Goal: Information Seeking & Learning: Check status

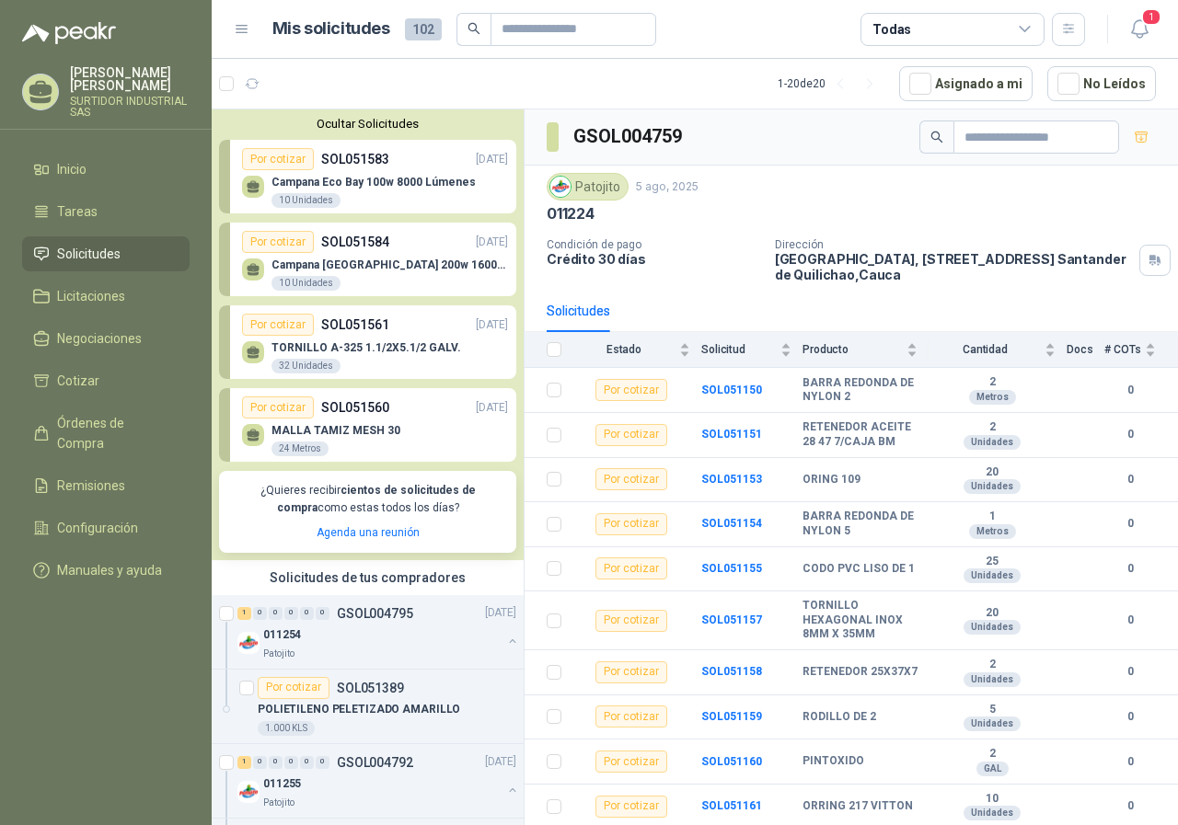
click at [400, 187] on p "Campana Eco Bay 100w 8000 Lúmenes" at bounding box center [373, 182] width 204 height 13
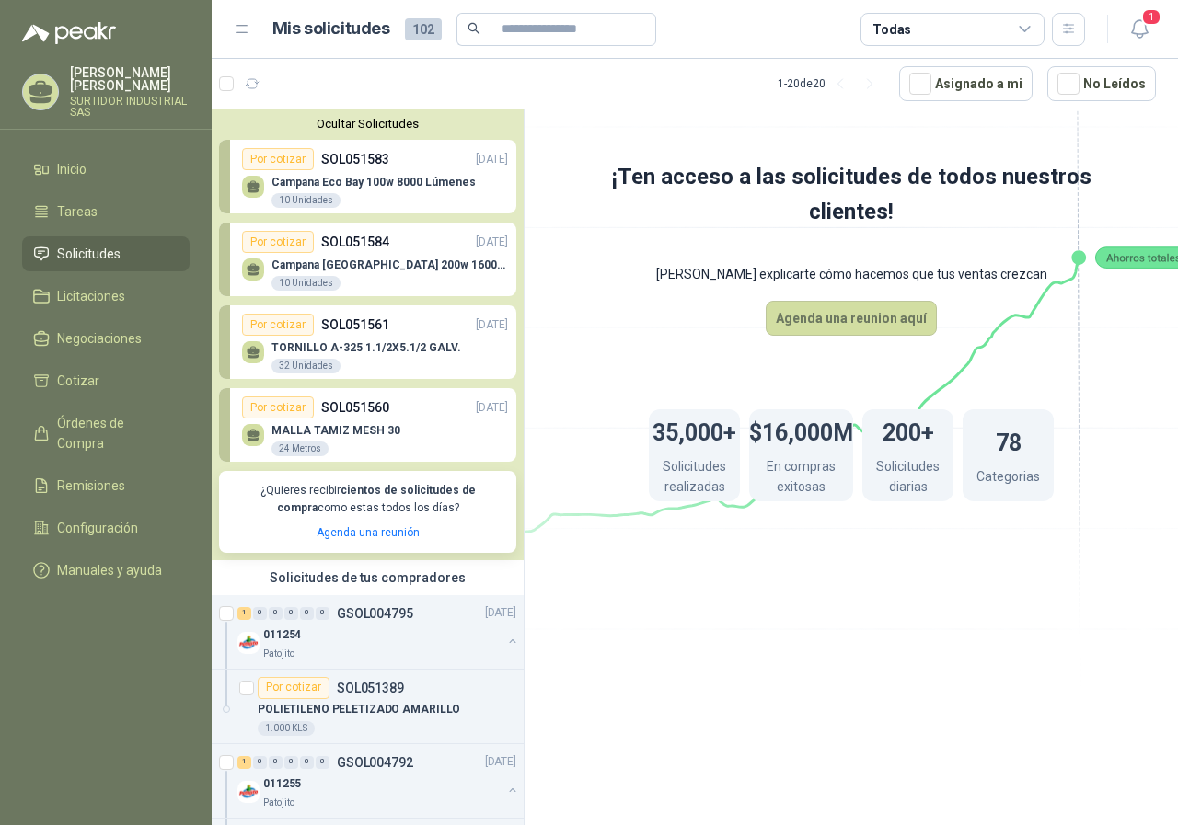
click at [443, 268] on p "Campana [GEOGRAPHIC_DATA] 200w 16000 Lúmenes" at bounding box center [389, 265] width 237 height 13
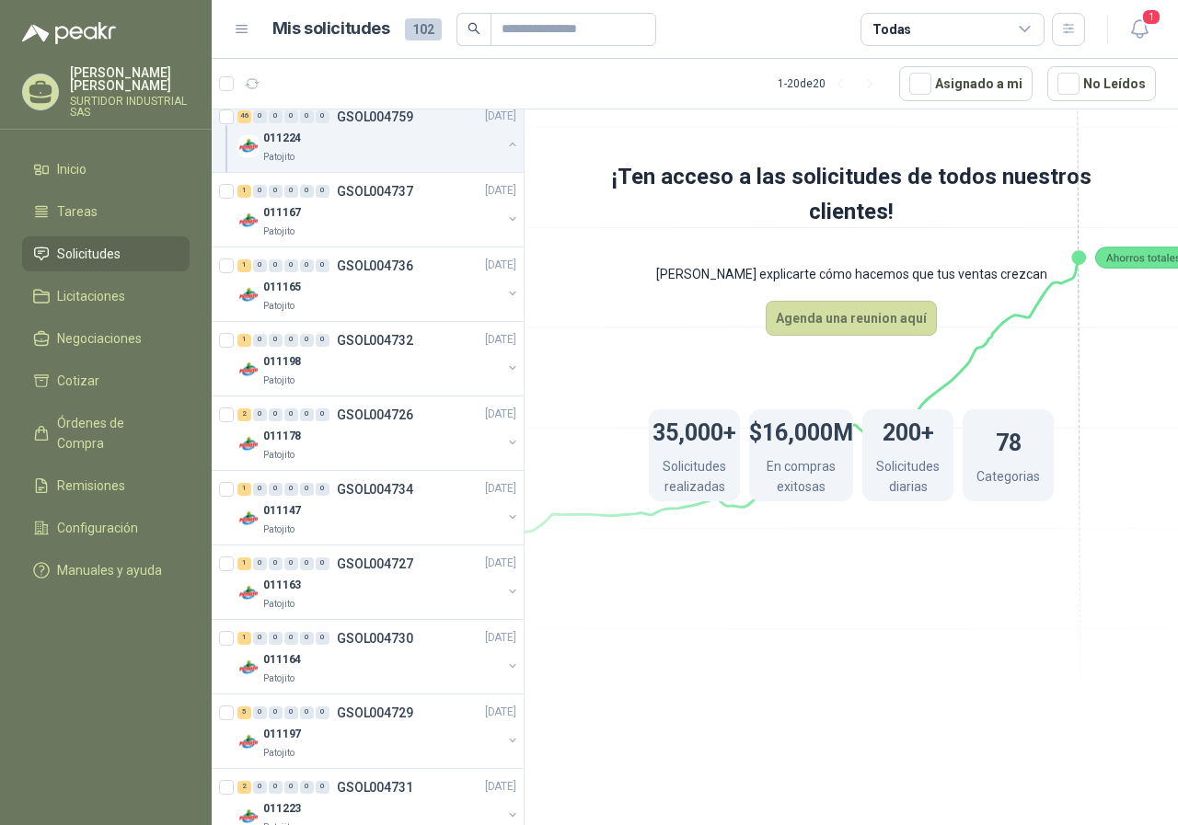
scroll to position [5381, 0]
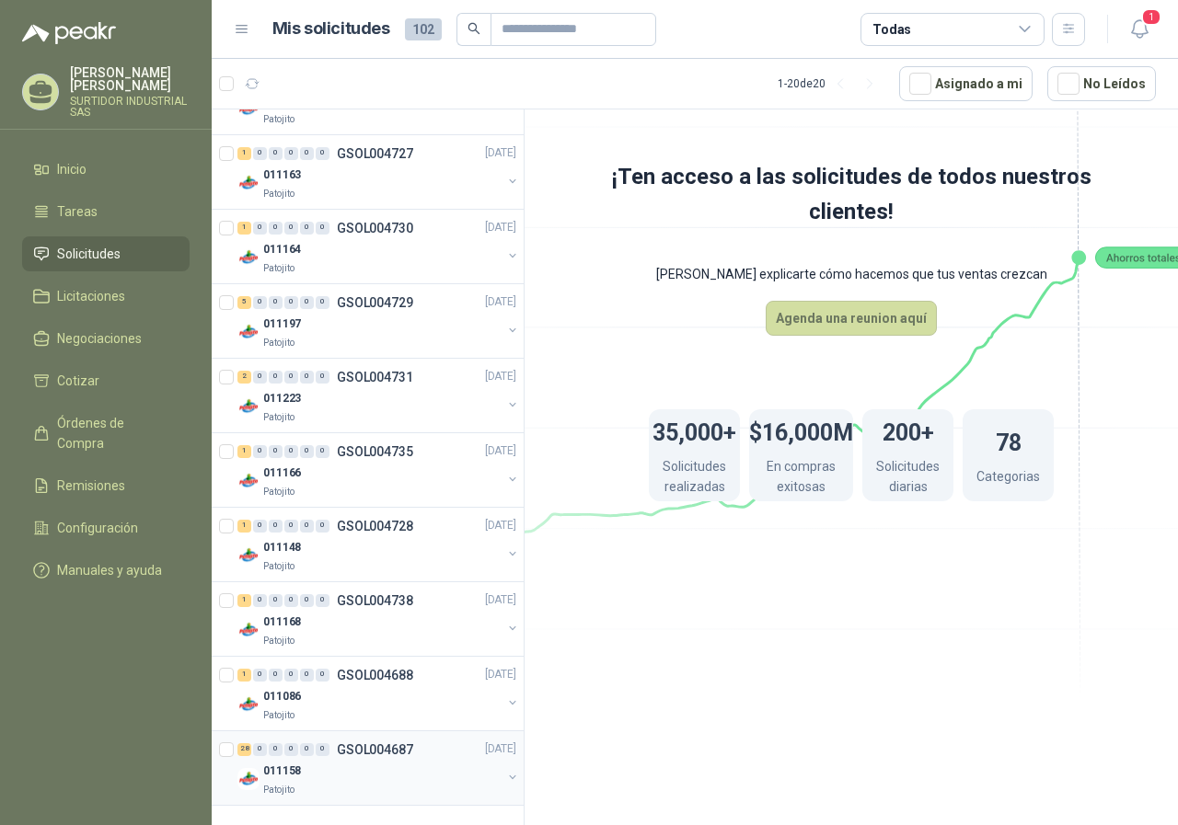
click at [387, 756] on p "GSOL004687" at bounding box center [375, 750] width 76 height 13
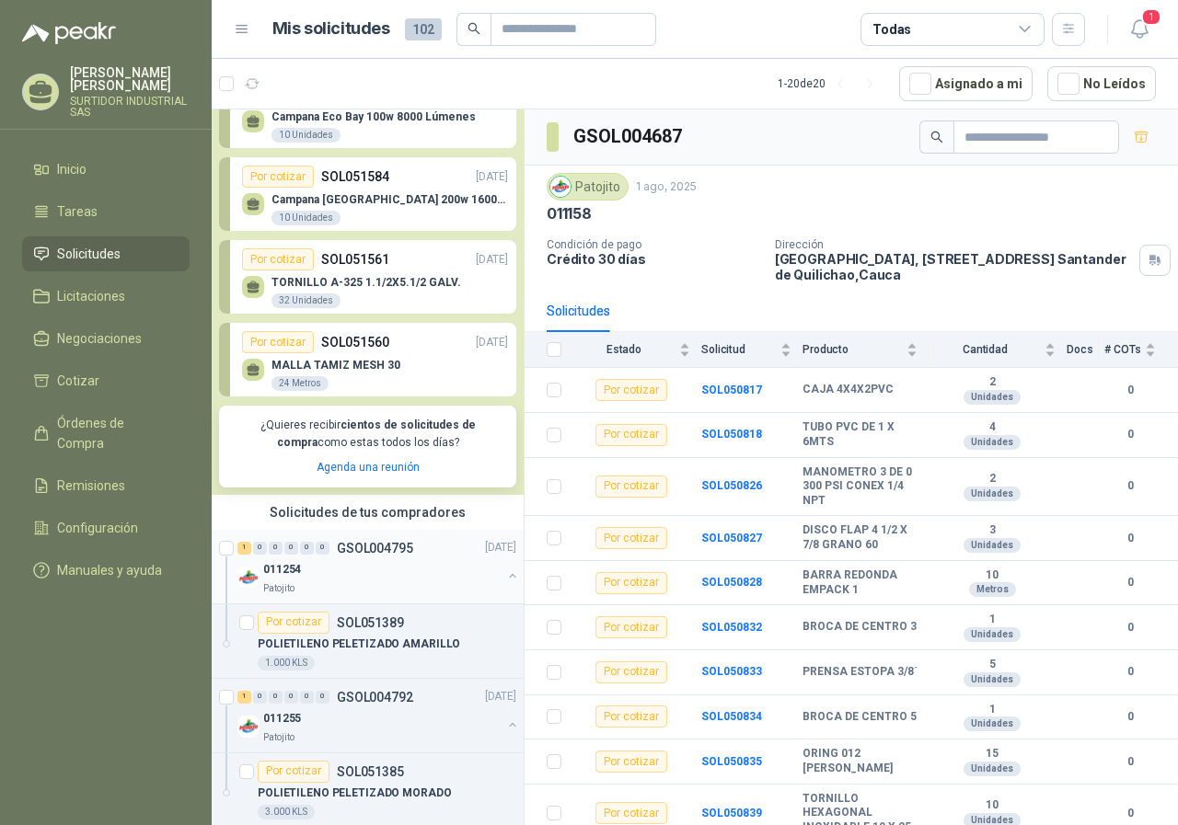
scroll to position [92, 0]
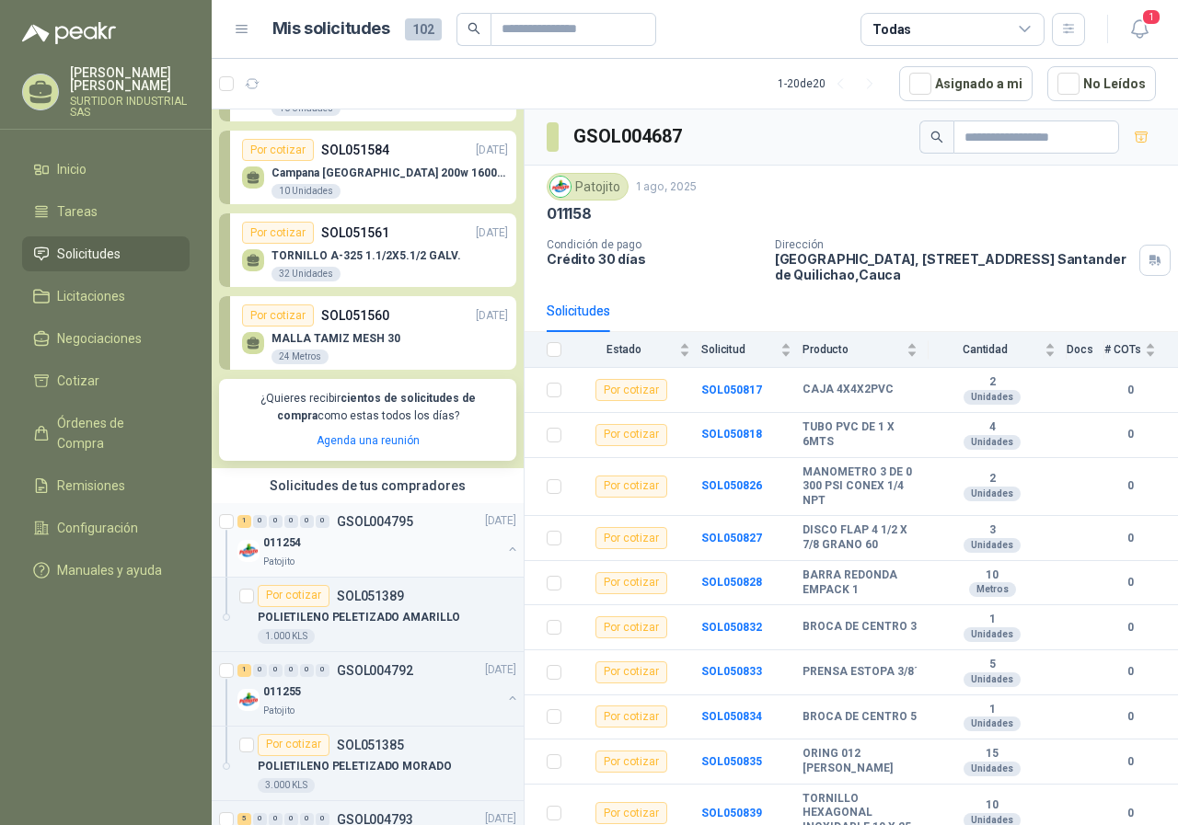
click at [379, 542] on div "011254" at bounding box center [382, 544] width 238 height 22
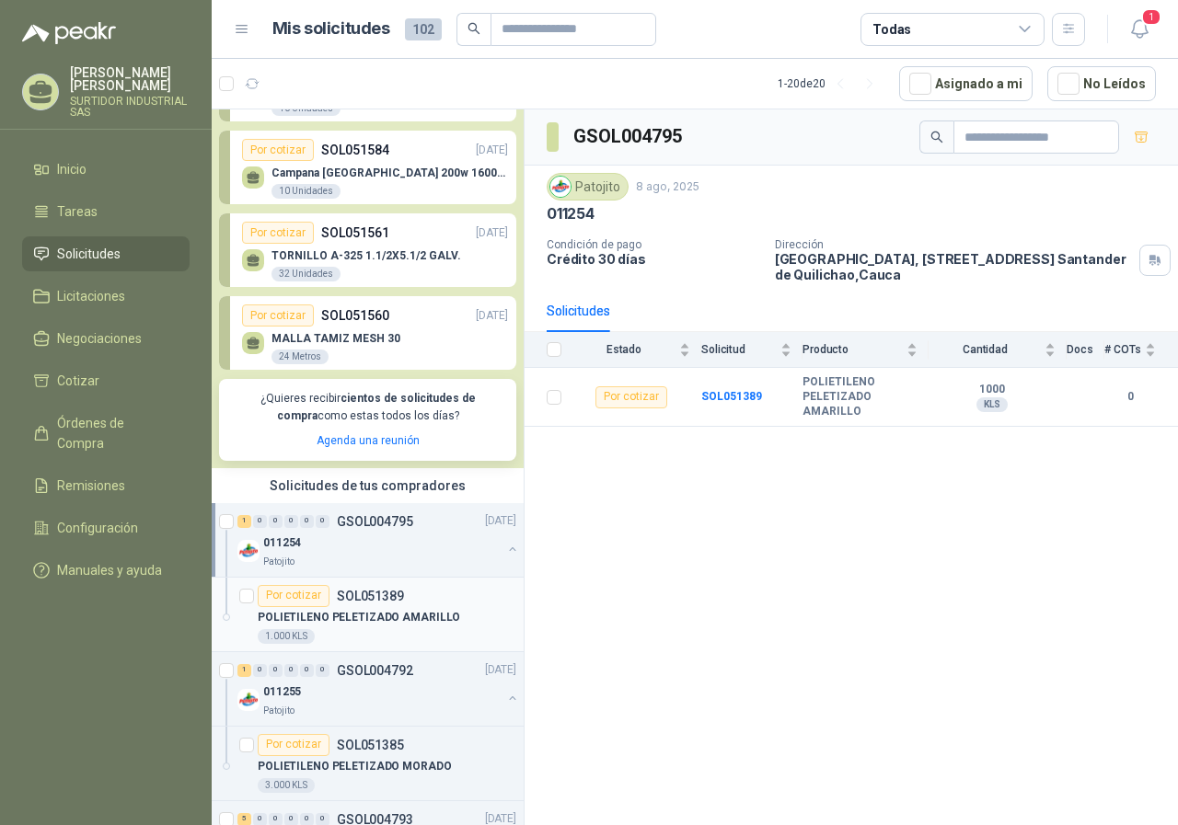
click at [380, 601] on p "SOL051389" at bounding box center [370, 596] width 67 height 13
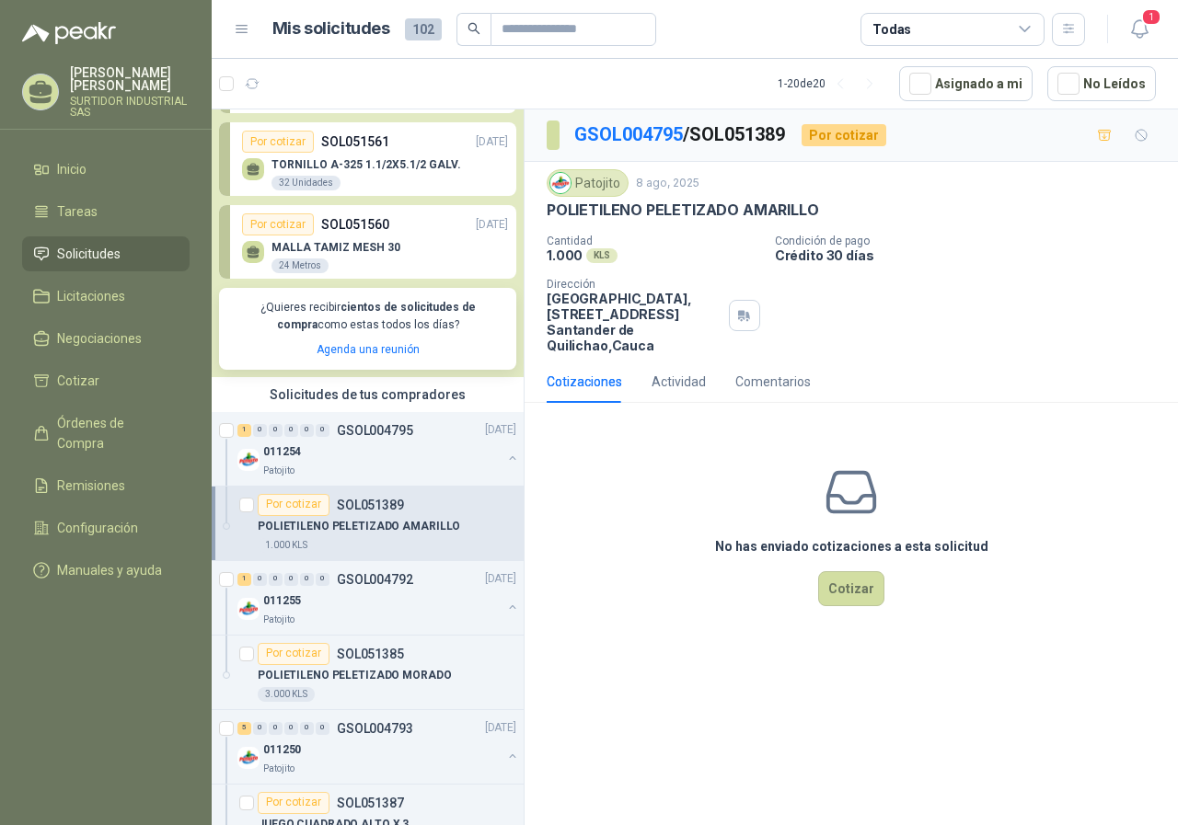
scroll to position [184, 0]
click at [380, 601] on div "011255" at bounding box center [382, 601] width 238 height 22
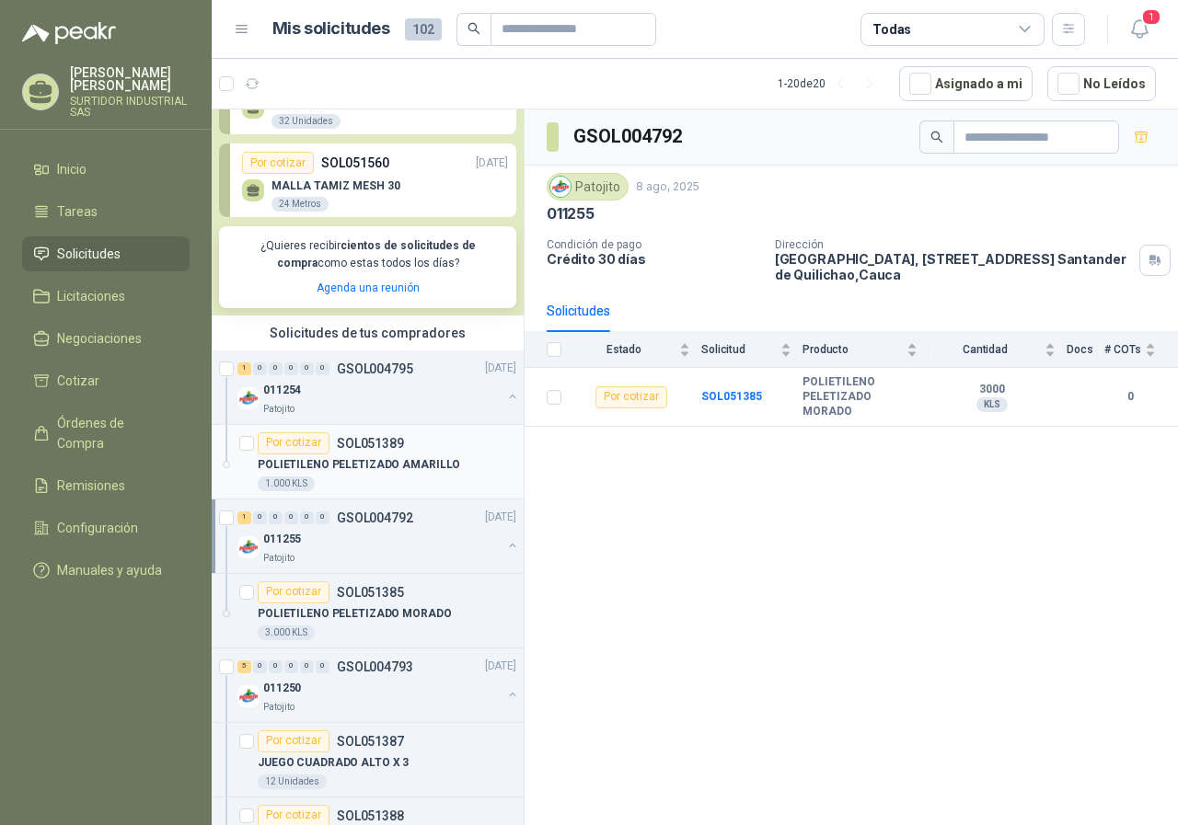
scroll to position [276, 0]
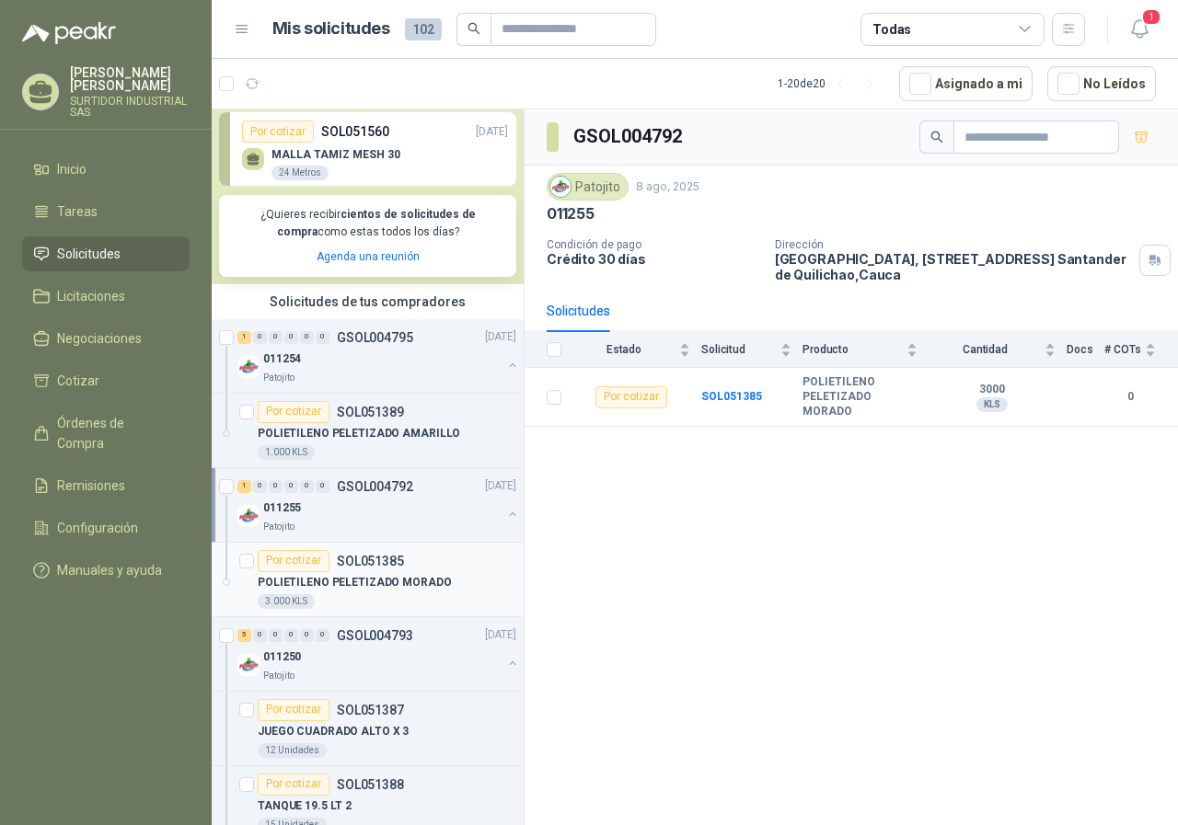
click at [379, 559] on p "SOL051385" at bounding box center [370, 561] width 67 height 13
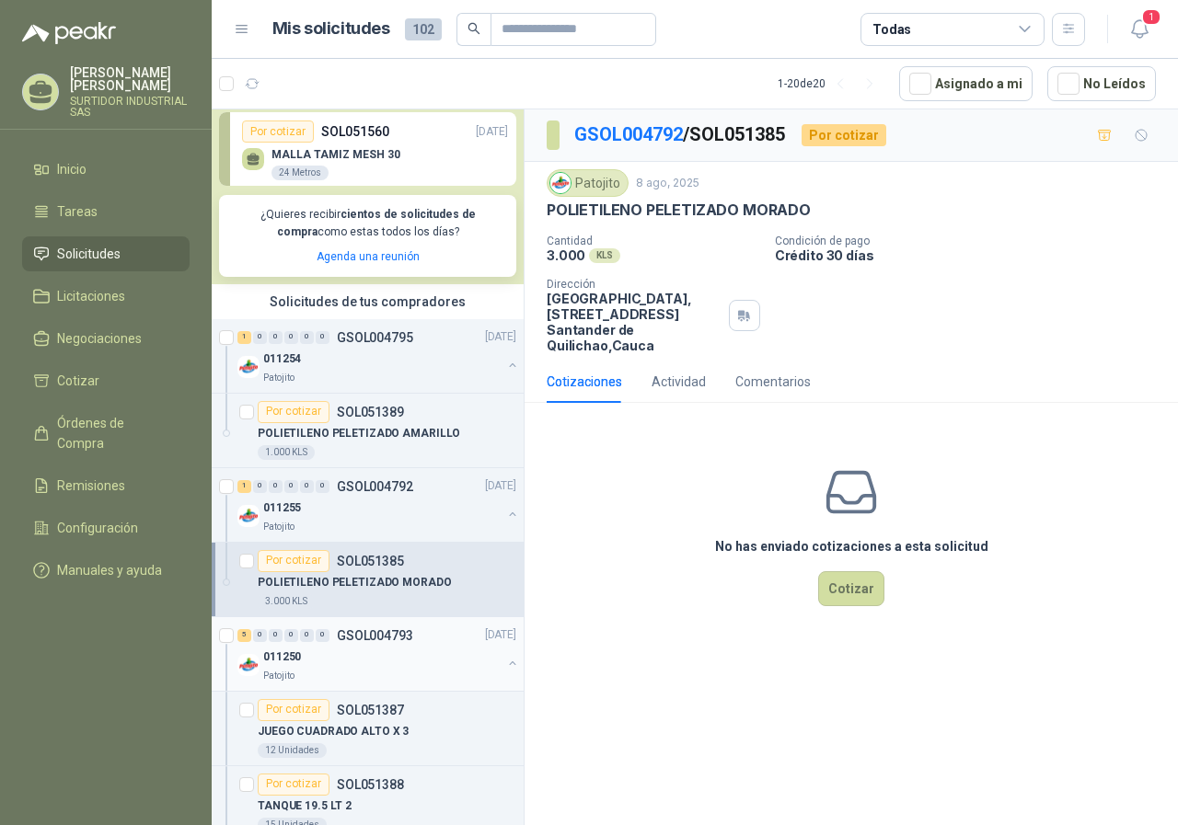
click at [368, 632] on p "GSOL004793" at bounding box center [375, 635] width 76 height 13
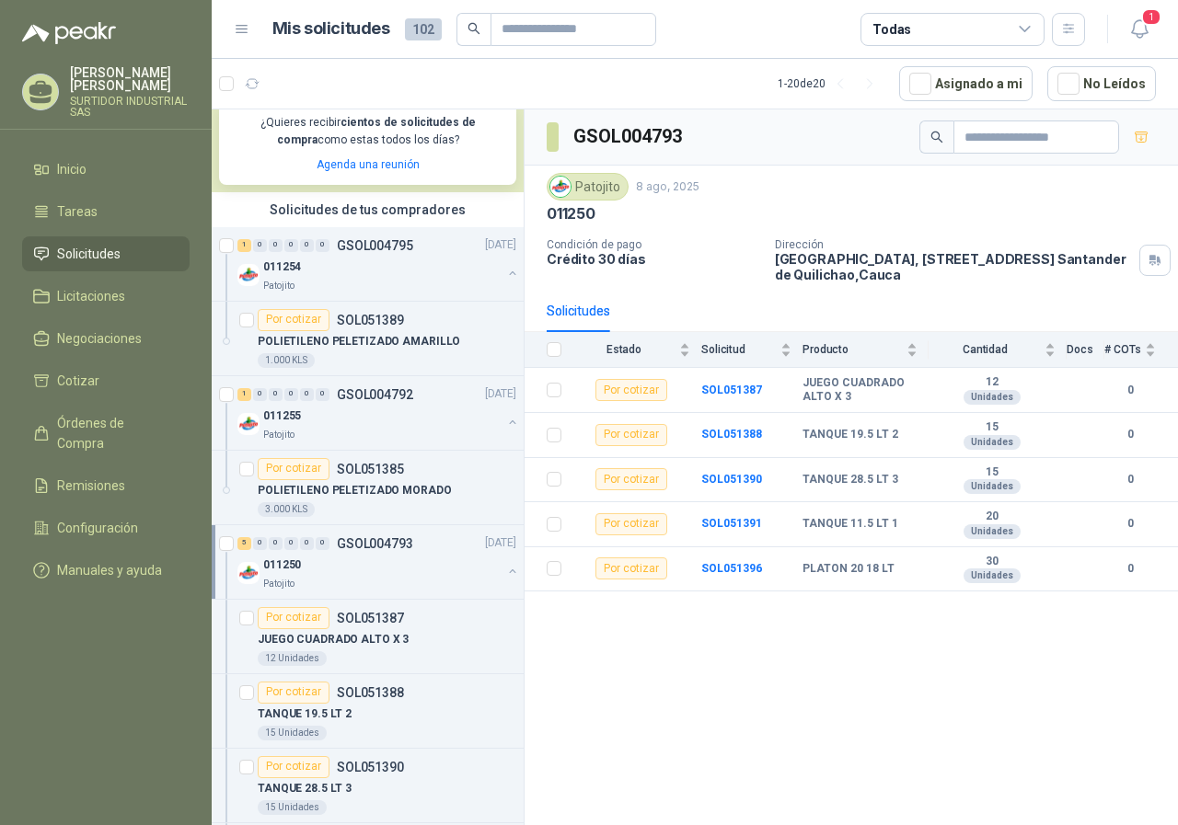
scroll to position [460, 0]
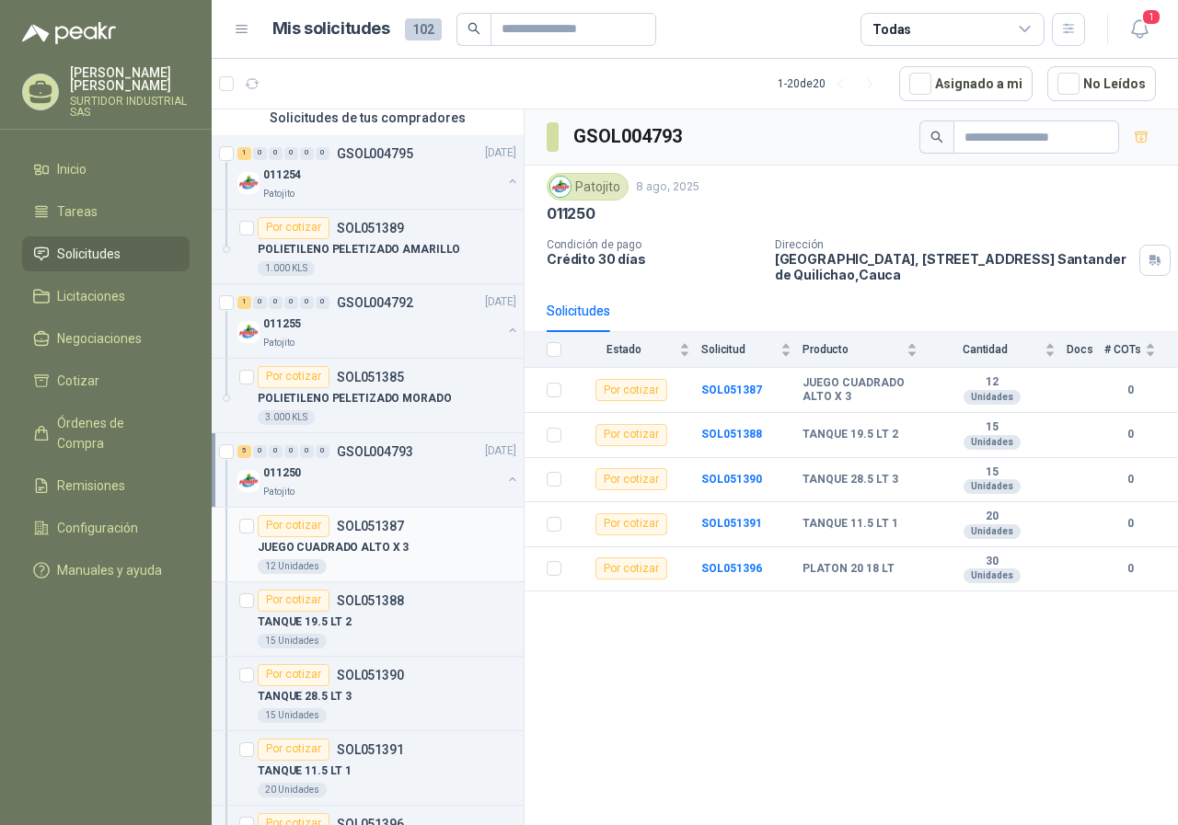
click at [385, 540] on p "JUEGO CUADRADO ALTO X 3" at bounding box center [333, 547] width 151 height 17
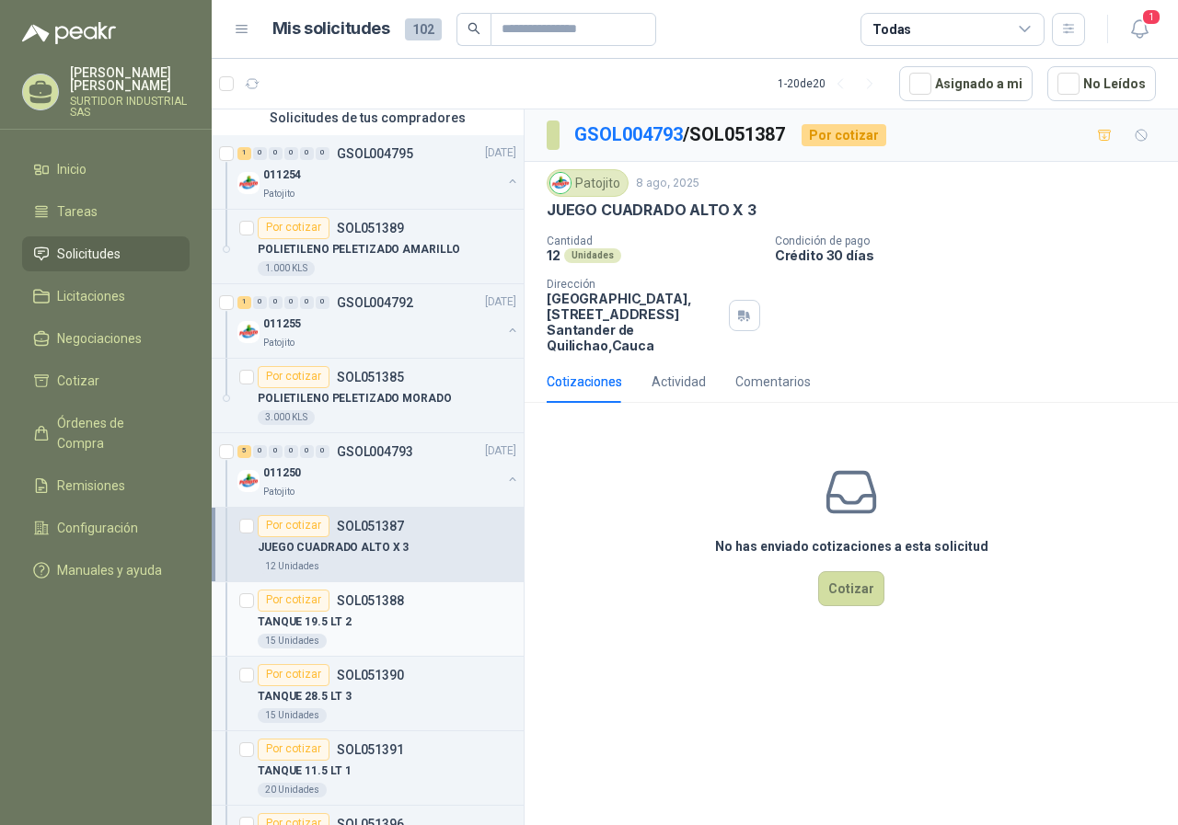
click at [395, 618] on div "TANQUE 19.5 LT 2" at bounding box center [387, 623] width 259 height 22
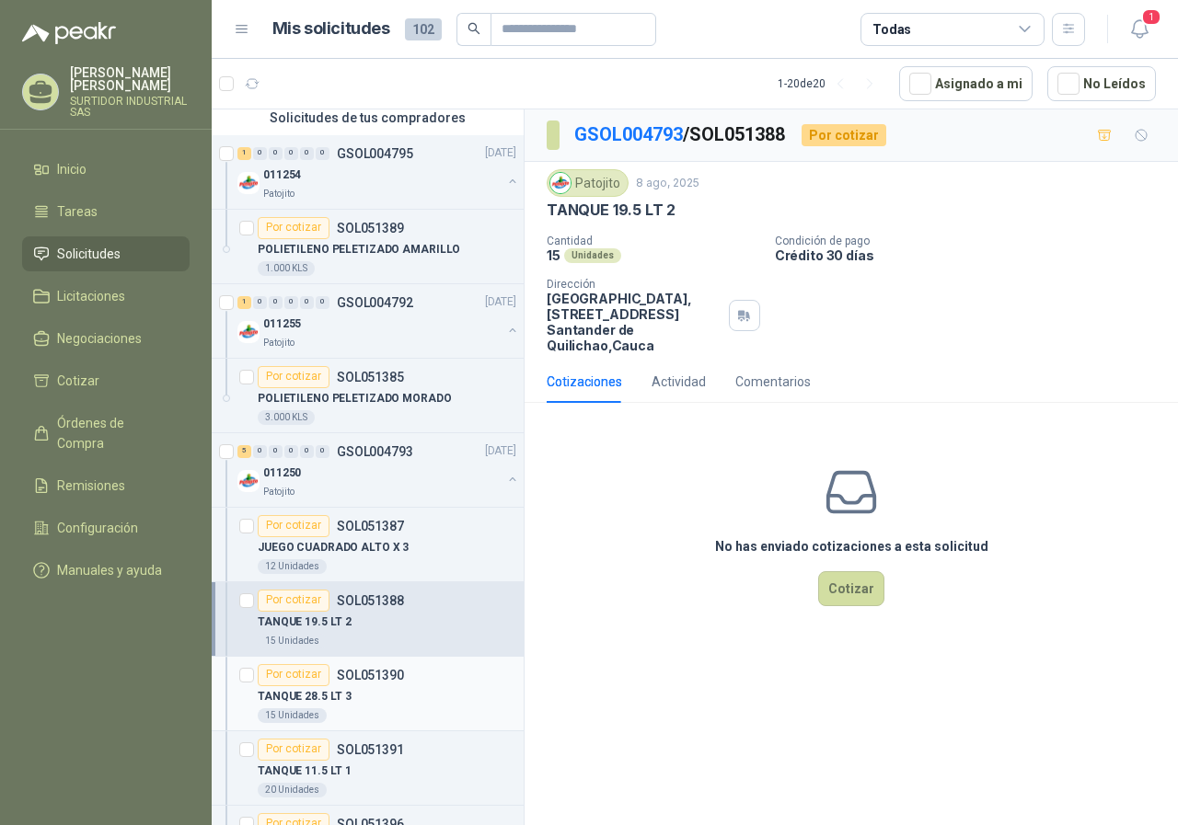
click at [405, 677] on div "Por cotizar SOL051390" at bounding box center [387, 675] width 259 height 22
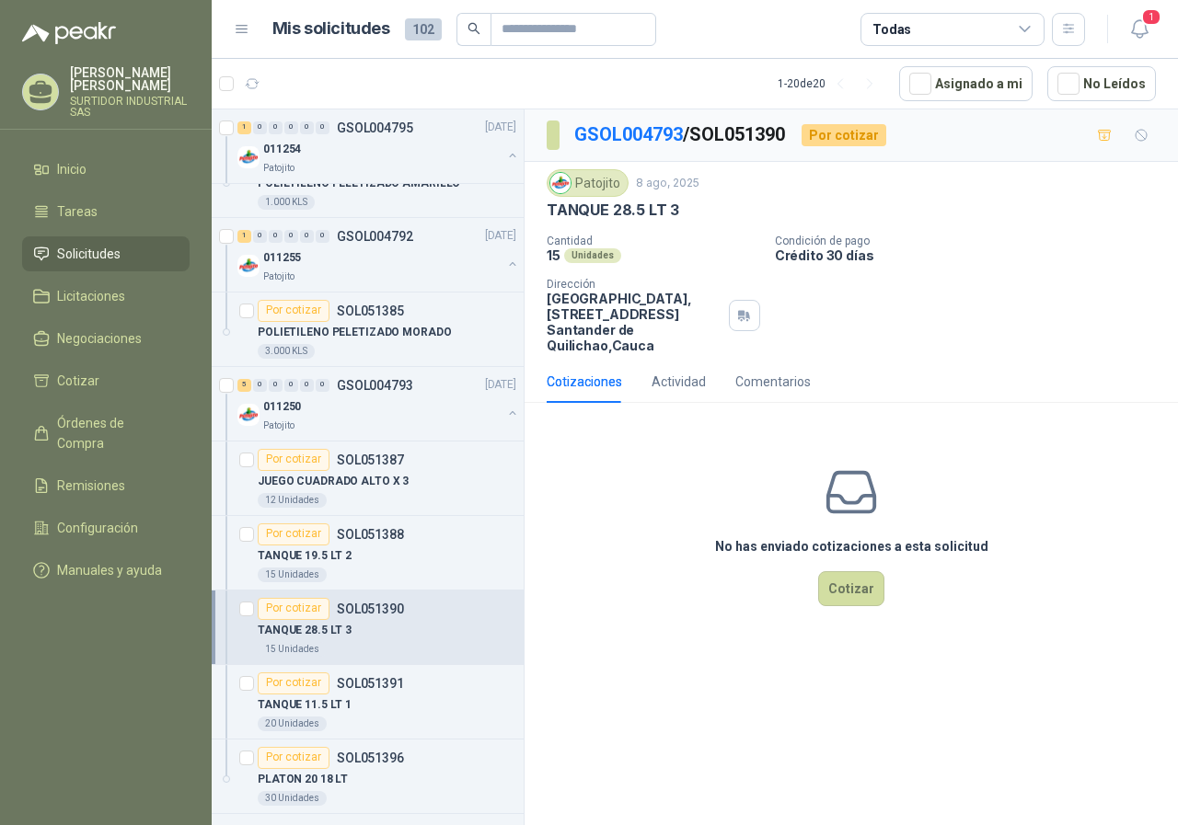
scroll to position [552, 0]
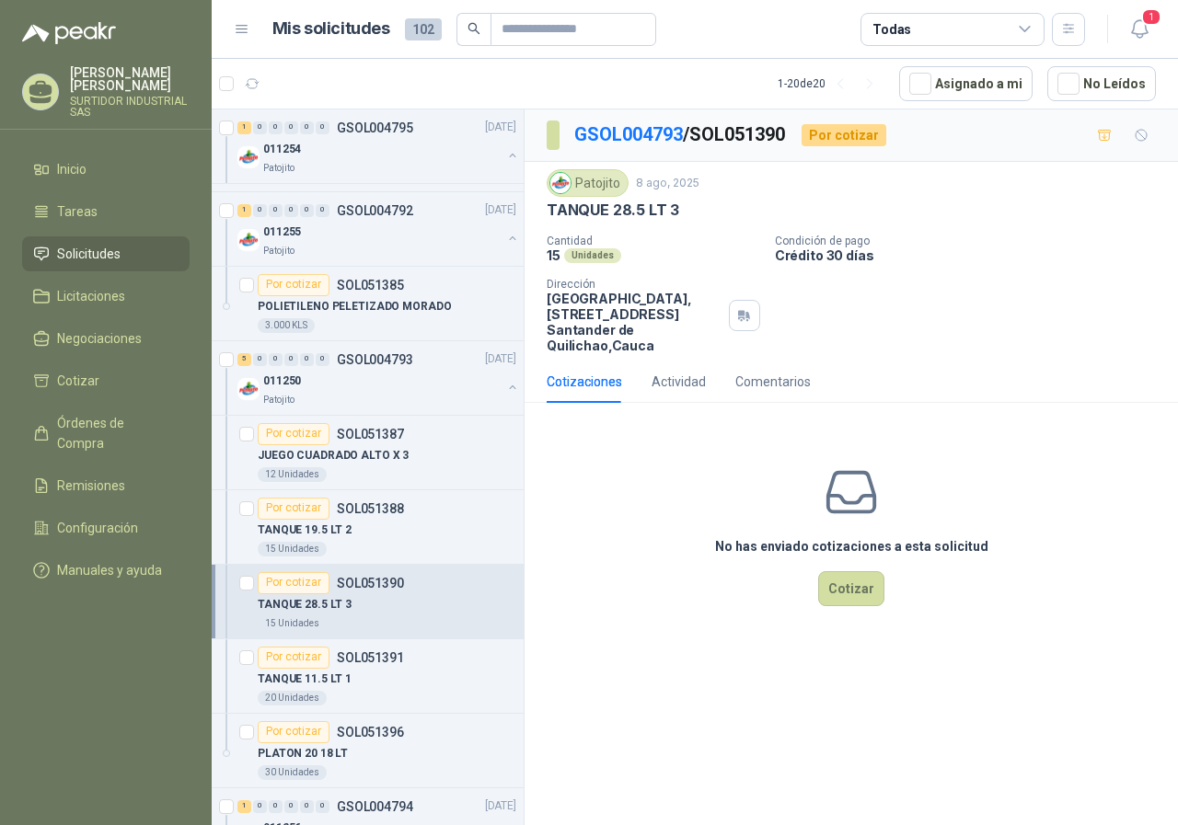
click at [405, 677] on div "TANQUE 11.5 LT 1" at bounding box center [387, 680] width 259 height 22
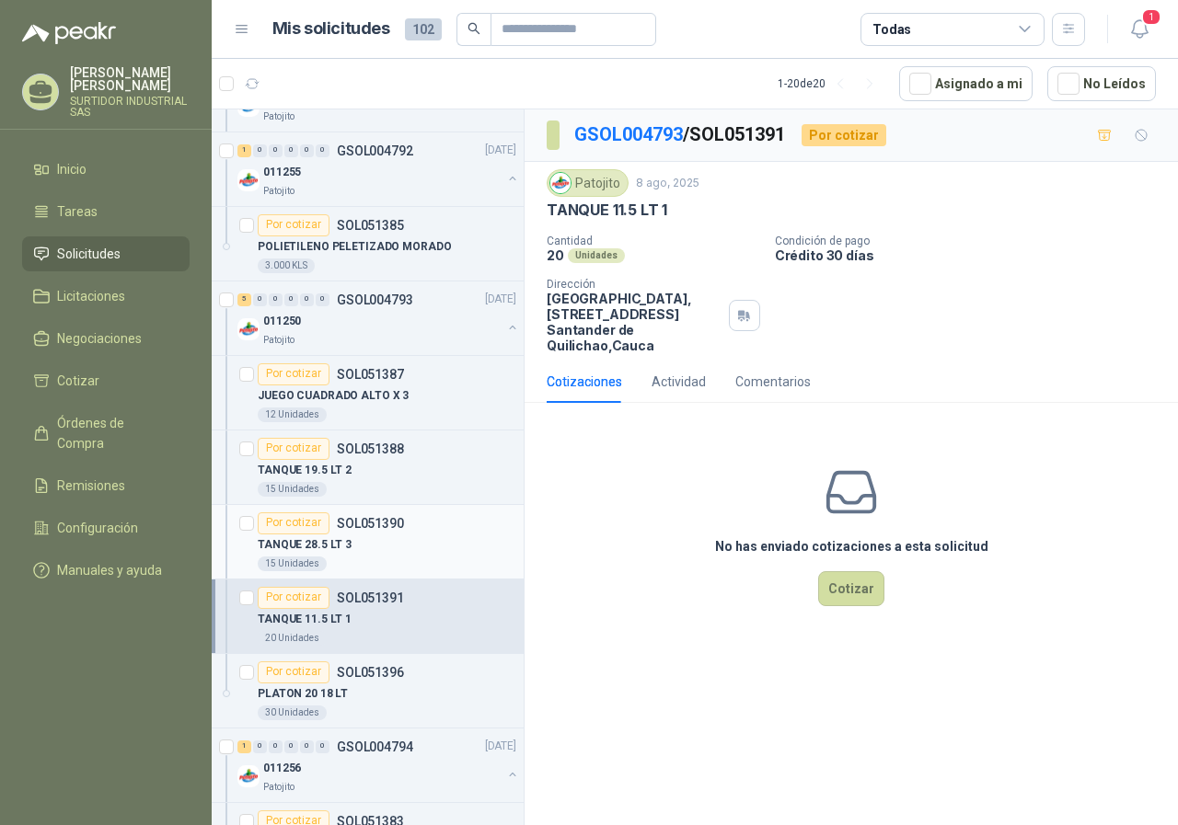
scroll to position [644, 0]
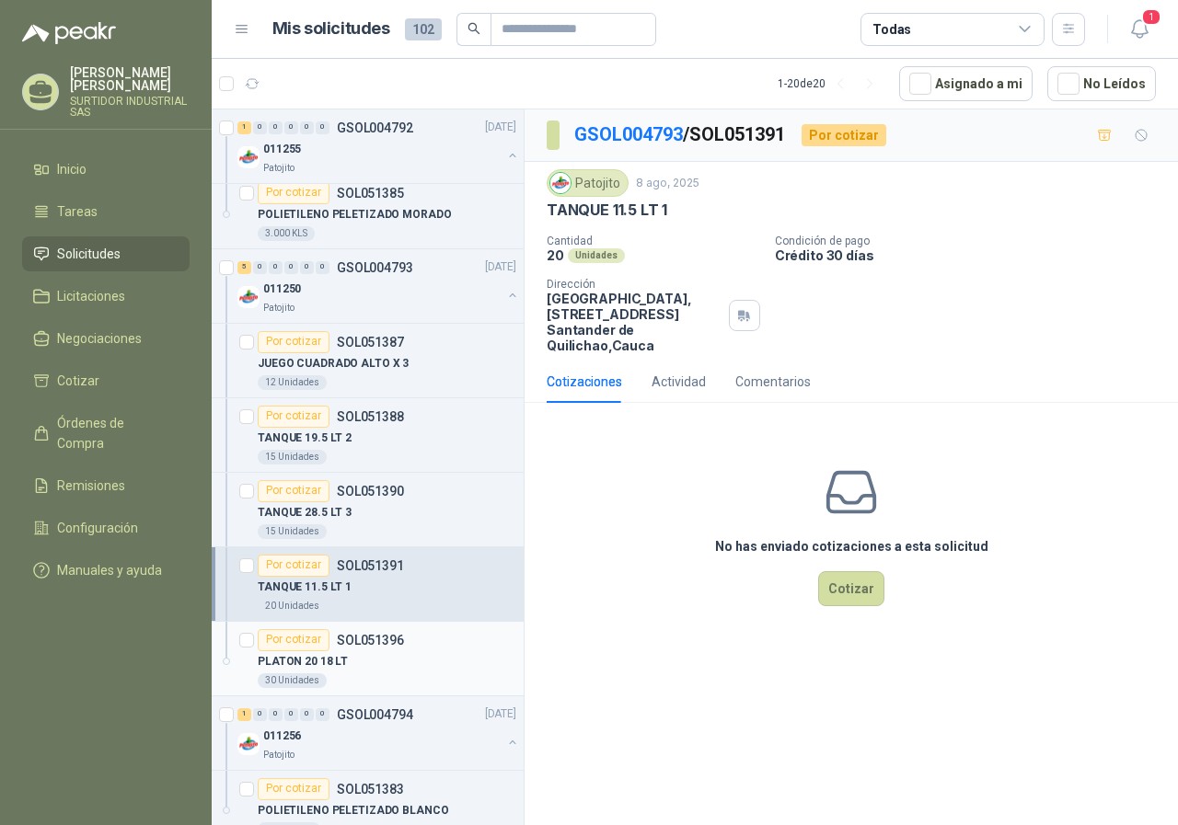
click at [401, 640] on p "SOL051396" at bounding box center [370, 640] width 67 height 13
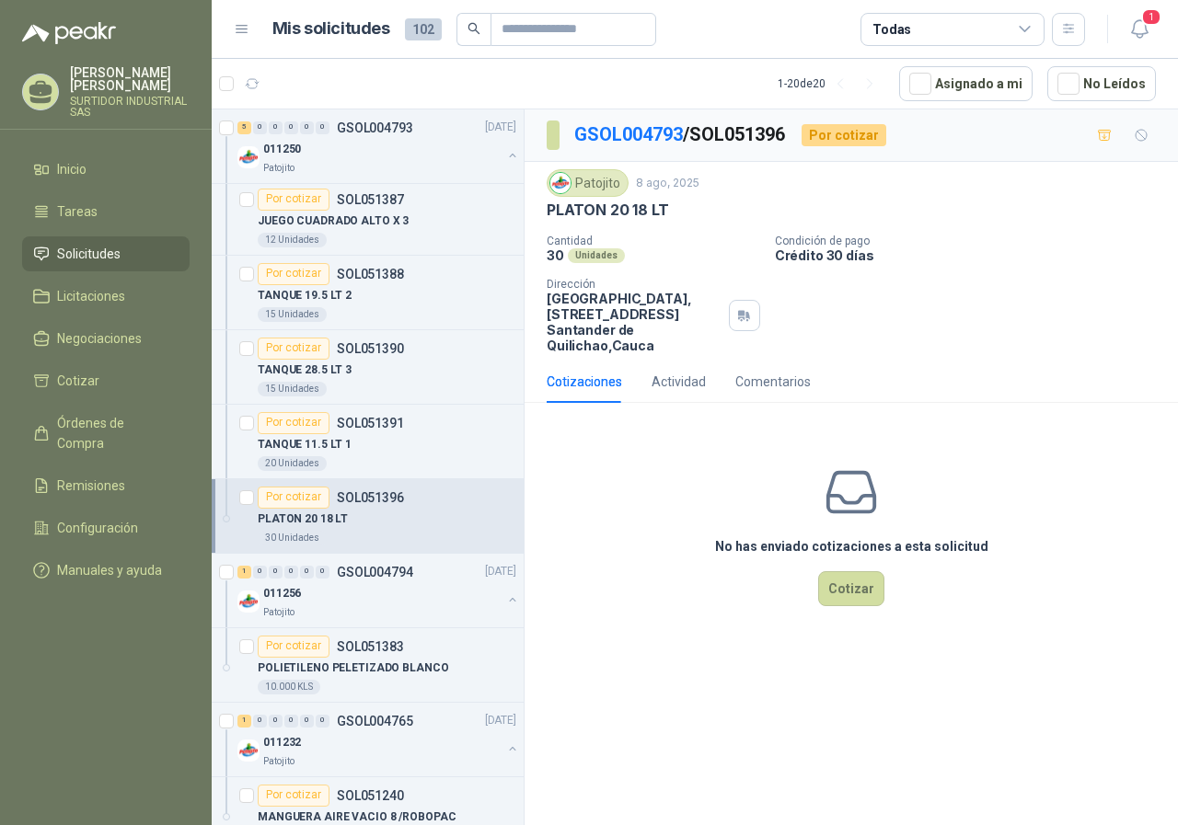
scroll to position [828, 0]
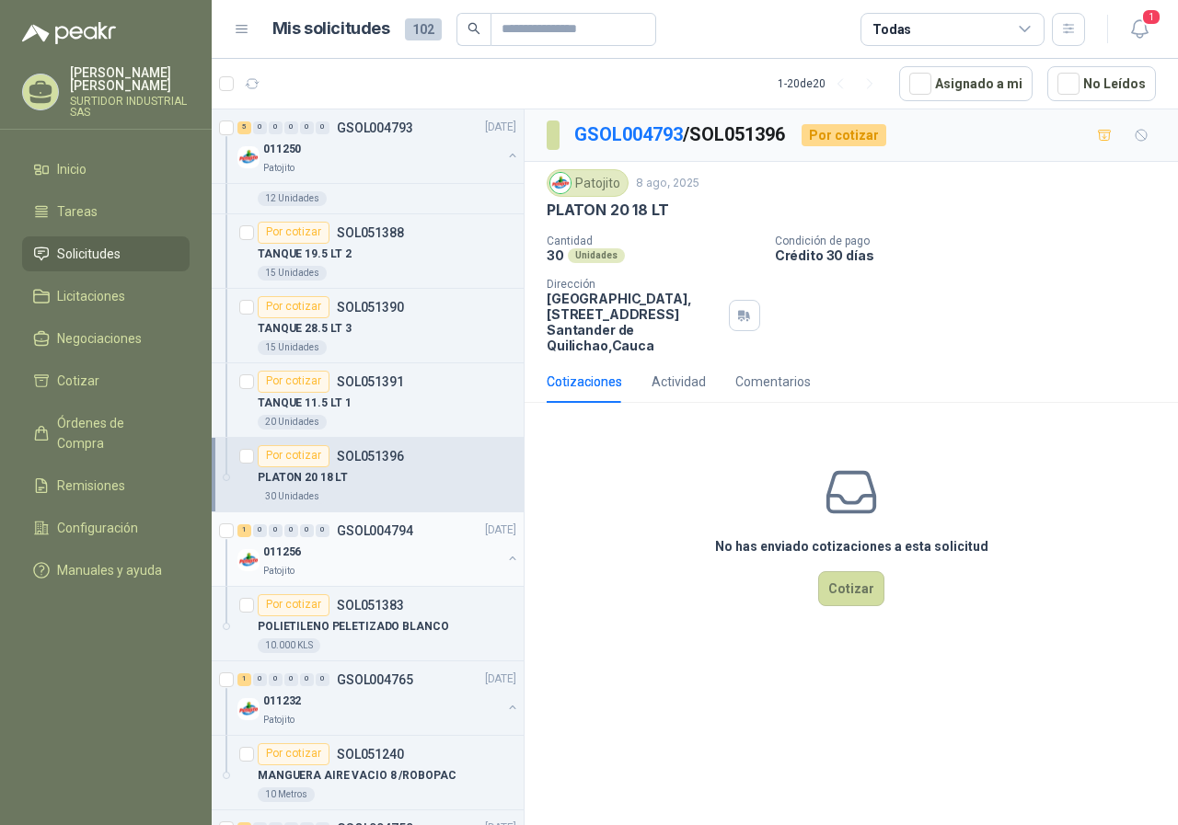
click at [375, 542] on div "011256" at bounding box center [382, 553] width 238 height 22
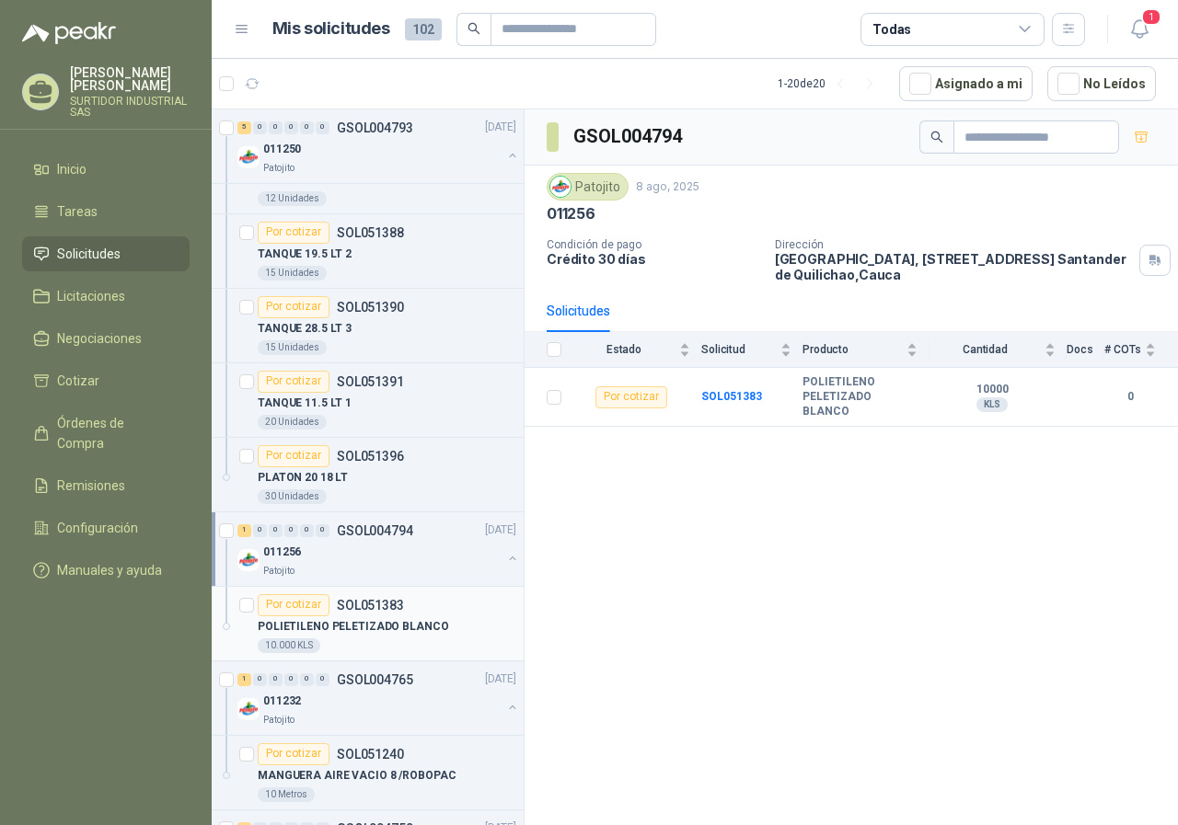
click at [387, 610] on p "SOL051383" at bounding box center [370, 605] width 67 height 13
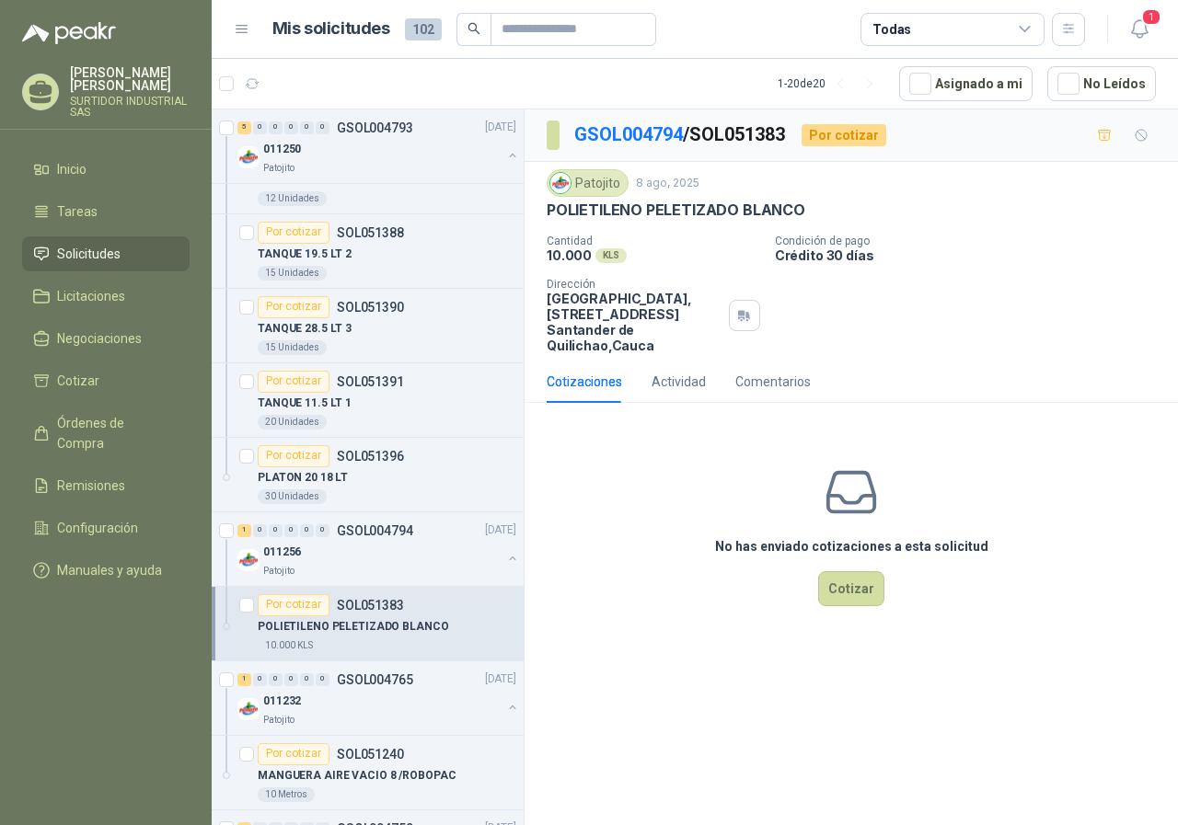
scroll to position [920, 0]
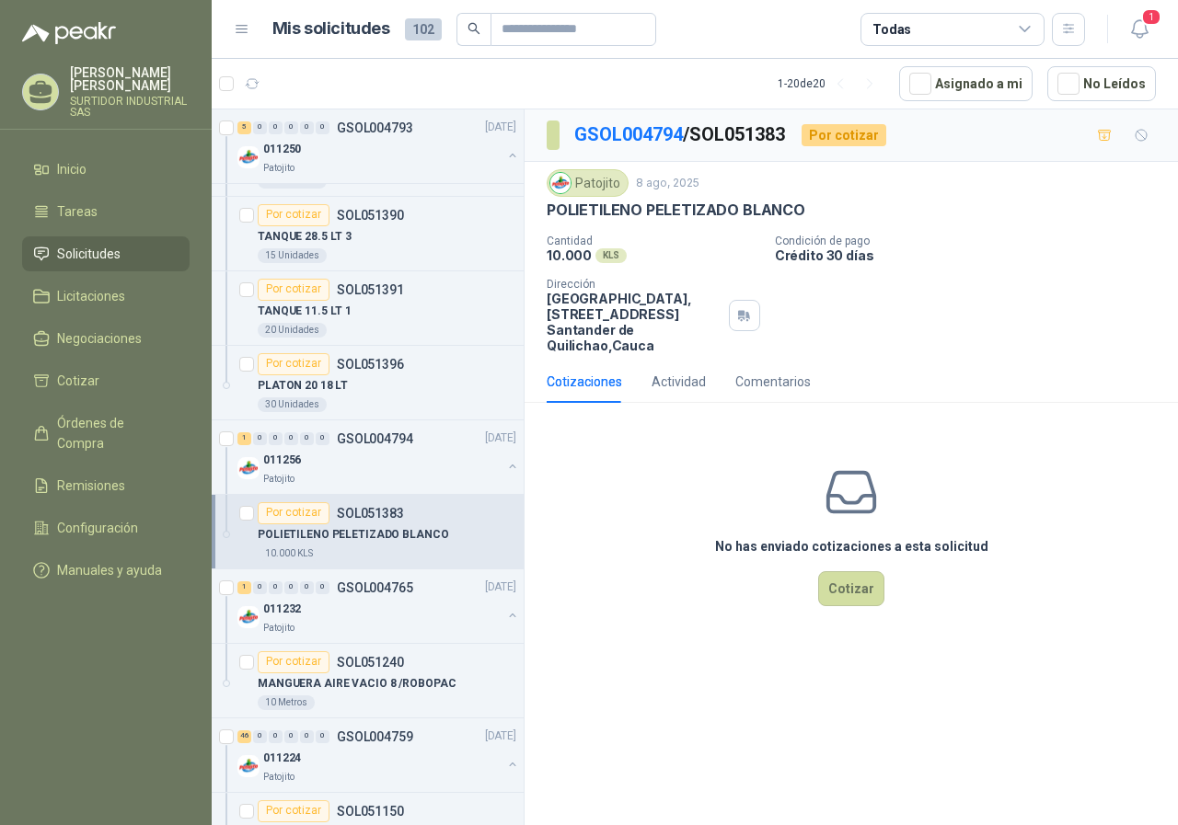
click at [387, 610] on div "011232" at bounding box center [382, 610] width 238 height 22
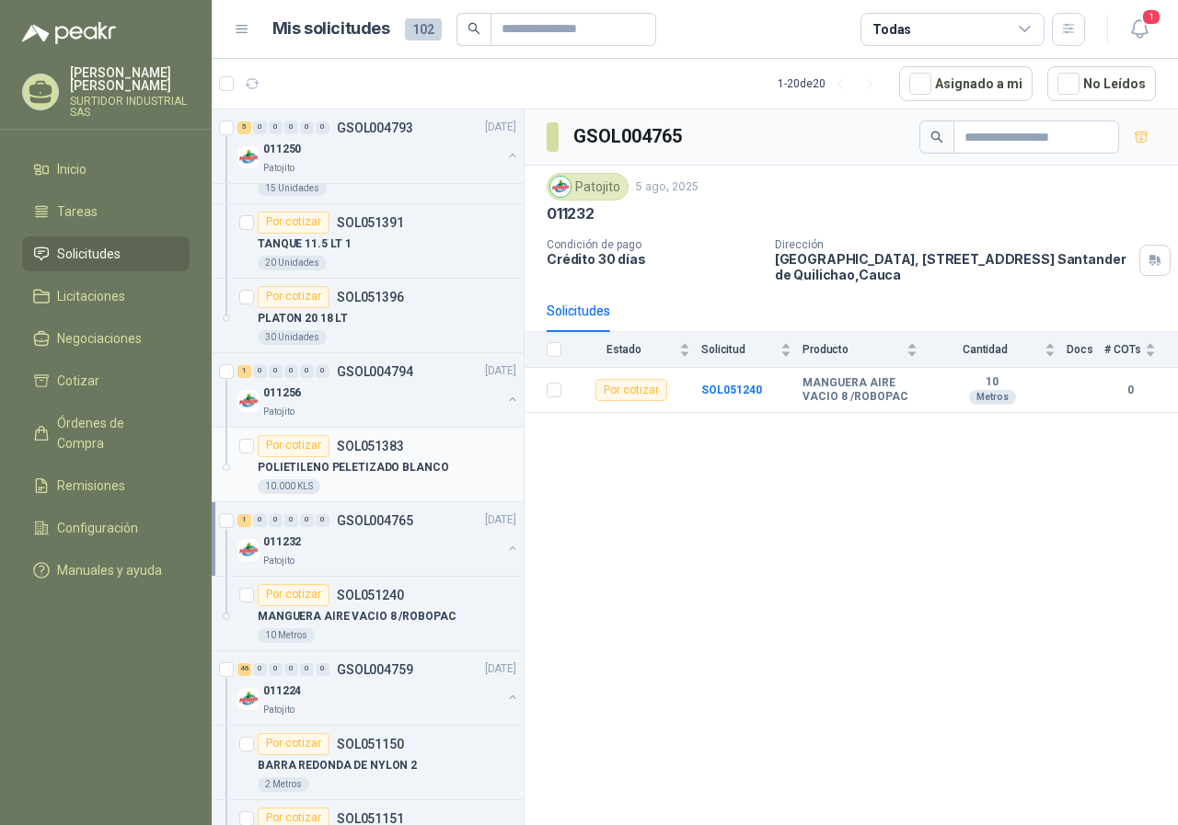
scroll to position [1012, 0]
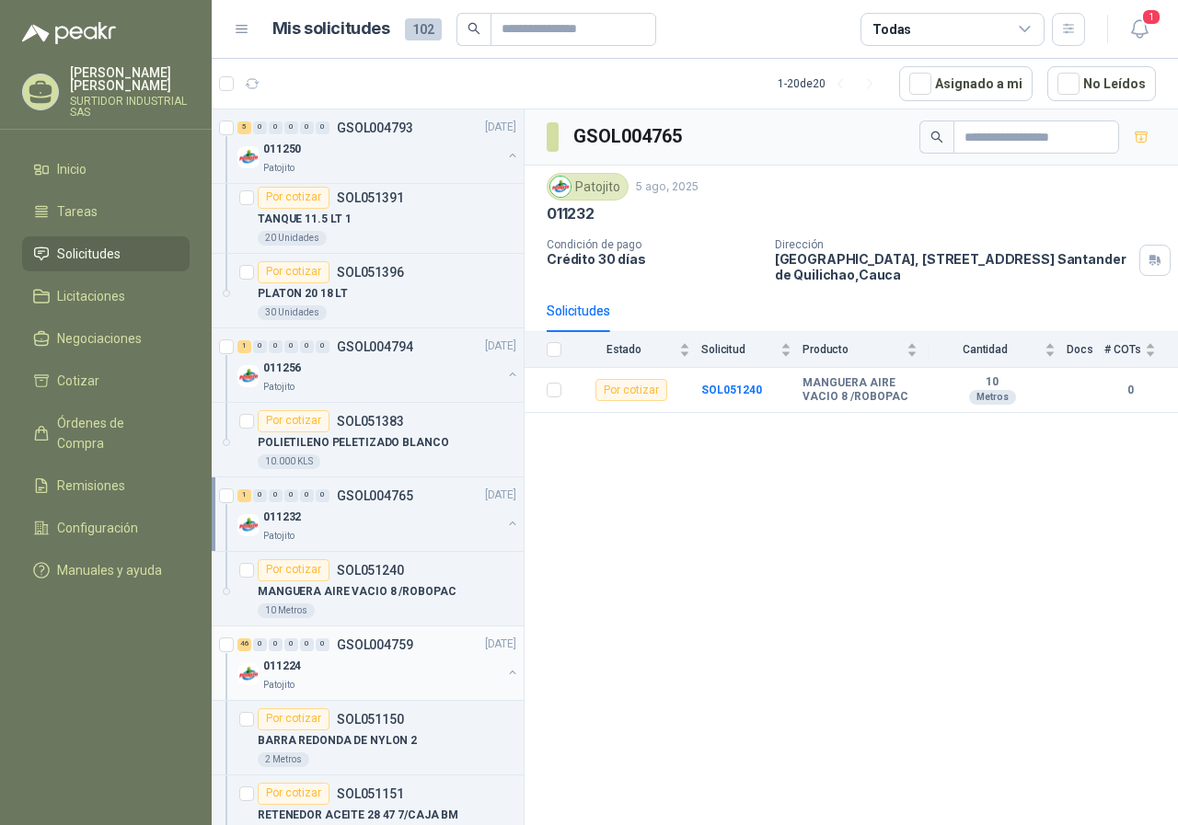
click at [401, 641] on p "GSOL004759" at bounding box center [375, 645] width 76 height 13
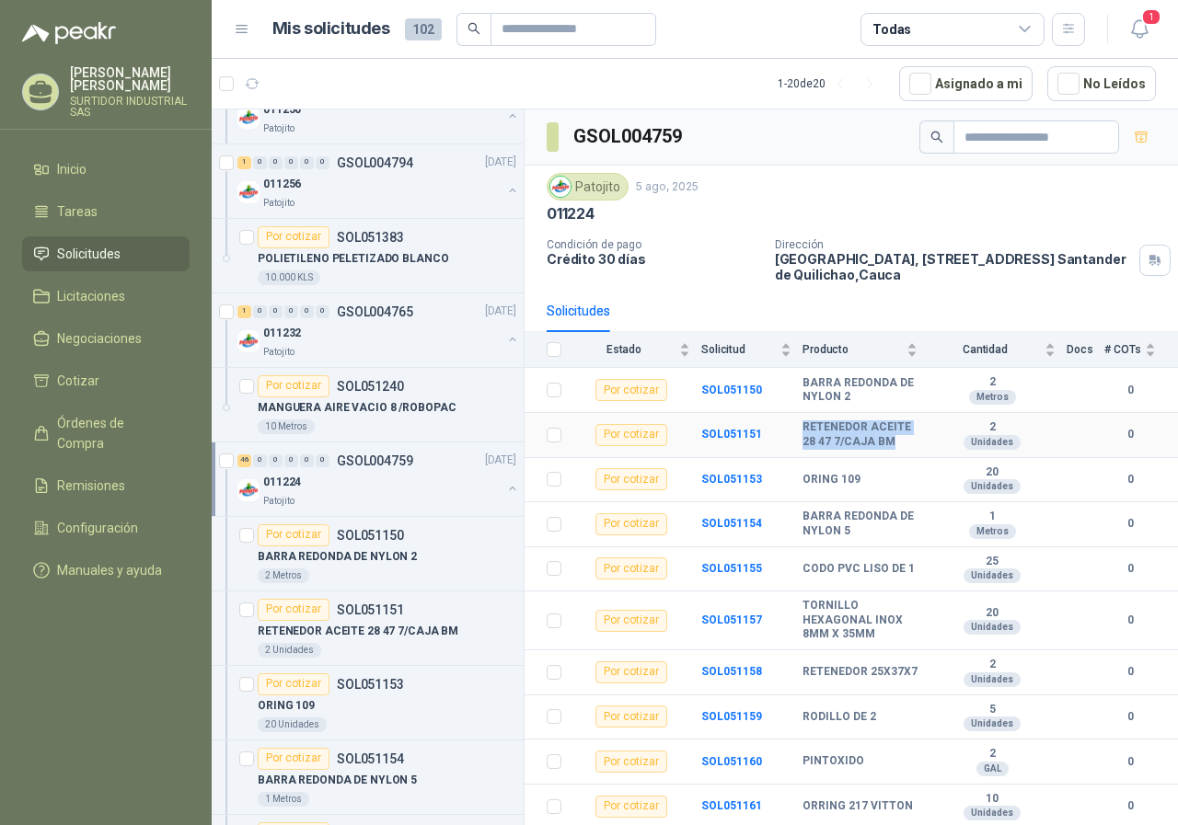
drag, startPoint x: 803, startPoint y: 429, endPoint x: 865, endPoint y: 450, distance: 65.2
click at [865, 449] on b "RETENEDOR ACEITE 28 47 7/CAJA BM" at bounding box center [859, 435] width 115 height 29
copy b "RETENEDOR ACEITE 28 47 7/CAJA BM"
drag, startPoint x: 808, startPoint y: 495, endPoint x: 856, endPoint y: 496, distance: 47.9
click at [856, 488] on b "ORING 109" at bounding box center [831, 480] width 58 height 15
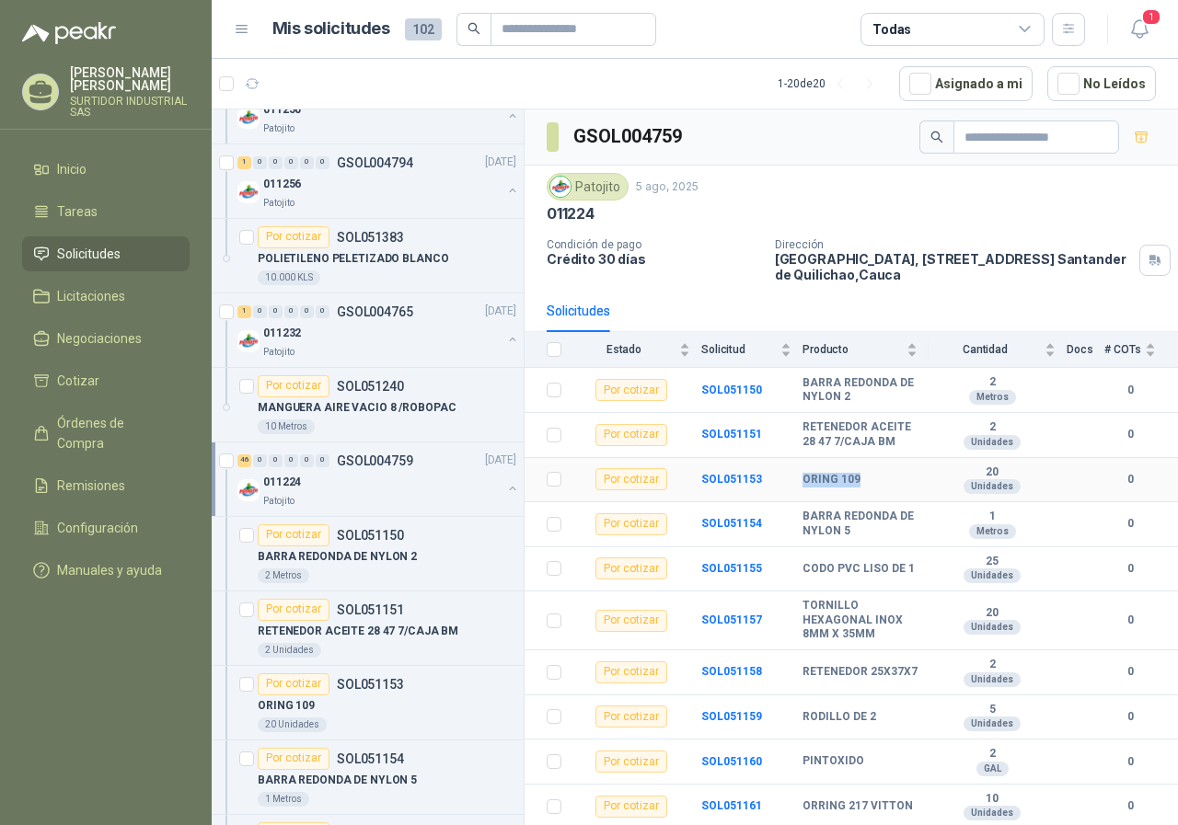
copy b "ORING 109"
drag, startPoint x: 797, startPoint y: 528, endPoint x: 865, endPoint y: 545, distance: 70.1
click at [865, 545] on tr "Por cotizar SOL051154 BARRA REDONDA DE NYLON 5 1 Metros 0" at bounding box center [851, 524] width 653 height 45
copy tr "BARRA REDONDA DE NYLON 5"
drag, startPoint x: 801, startPoint y: 577, endPoint x: 822, endPoint y: 592, distance: 25.8
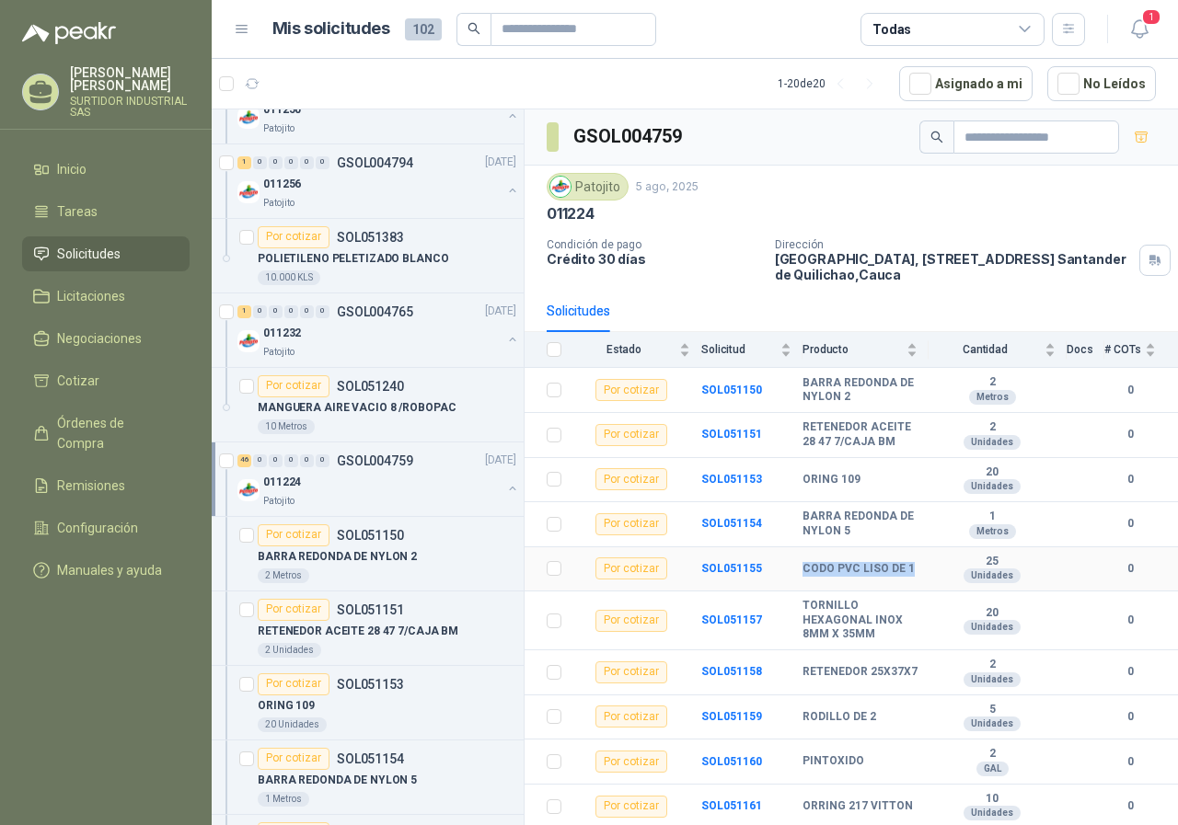
click at [822, 592] on tr "Por cotizar SOL051155 CODO PVC LISO DE 1 25 Unidades 0" at bounding box center [851, 570] width 653 height 45
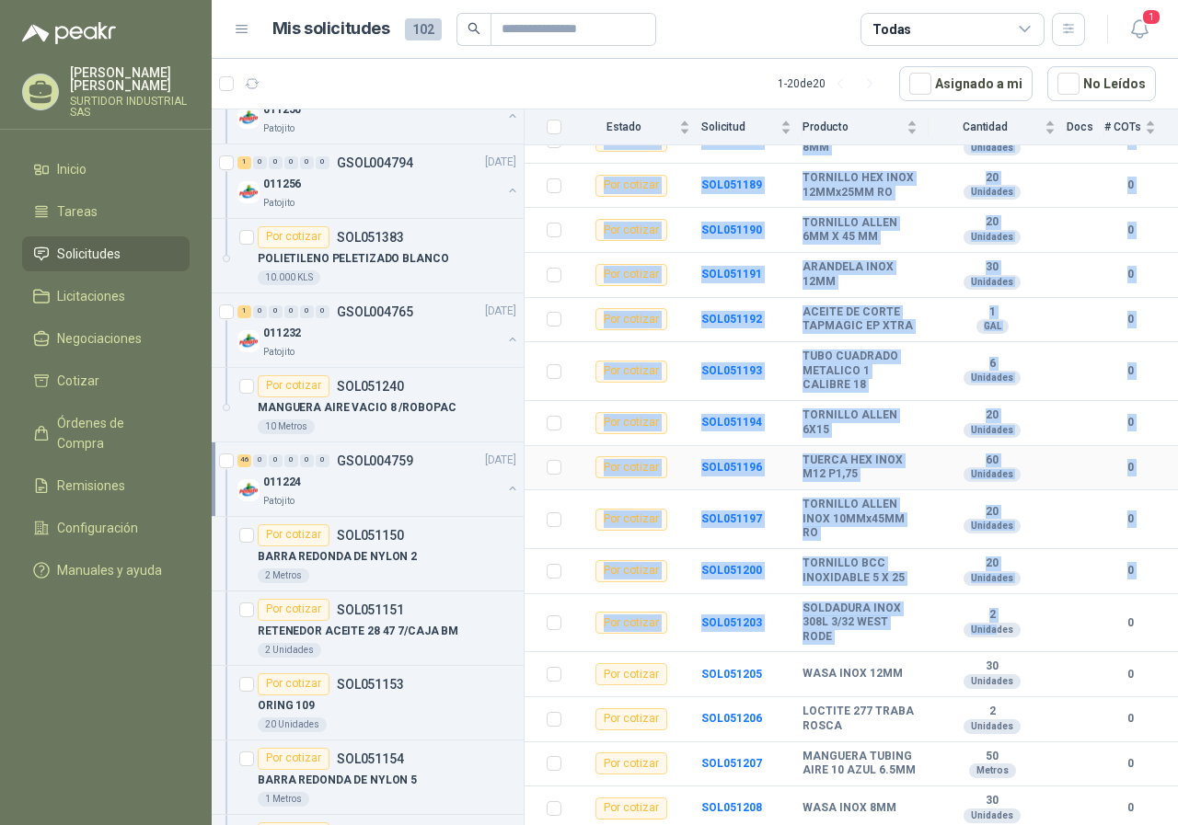
scroll to position [1831, 0]
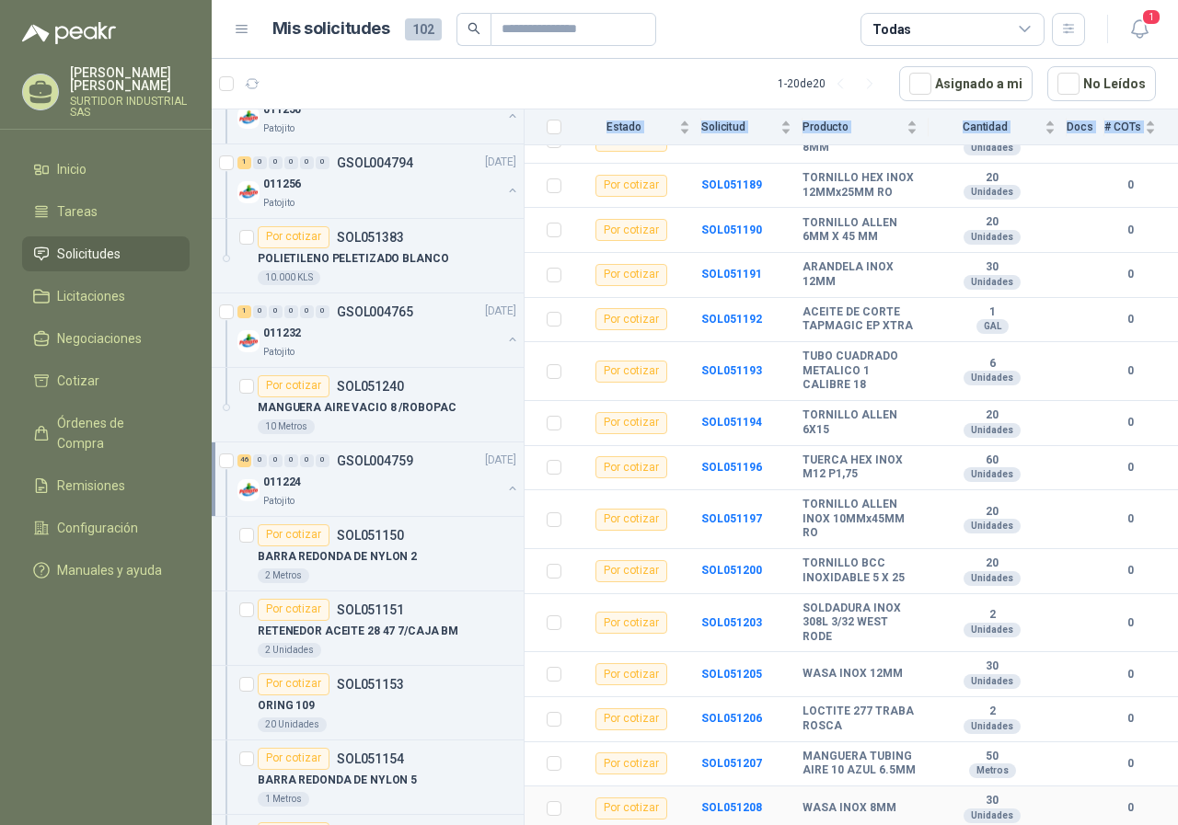
drag, startPoint x: 801, startPoint y: 384, endPoint x: 987, endPoint y: 810, distance: 464.9
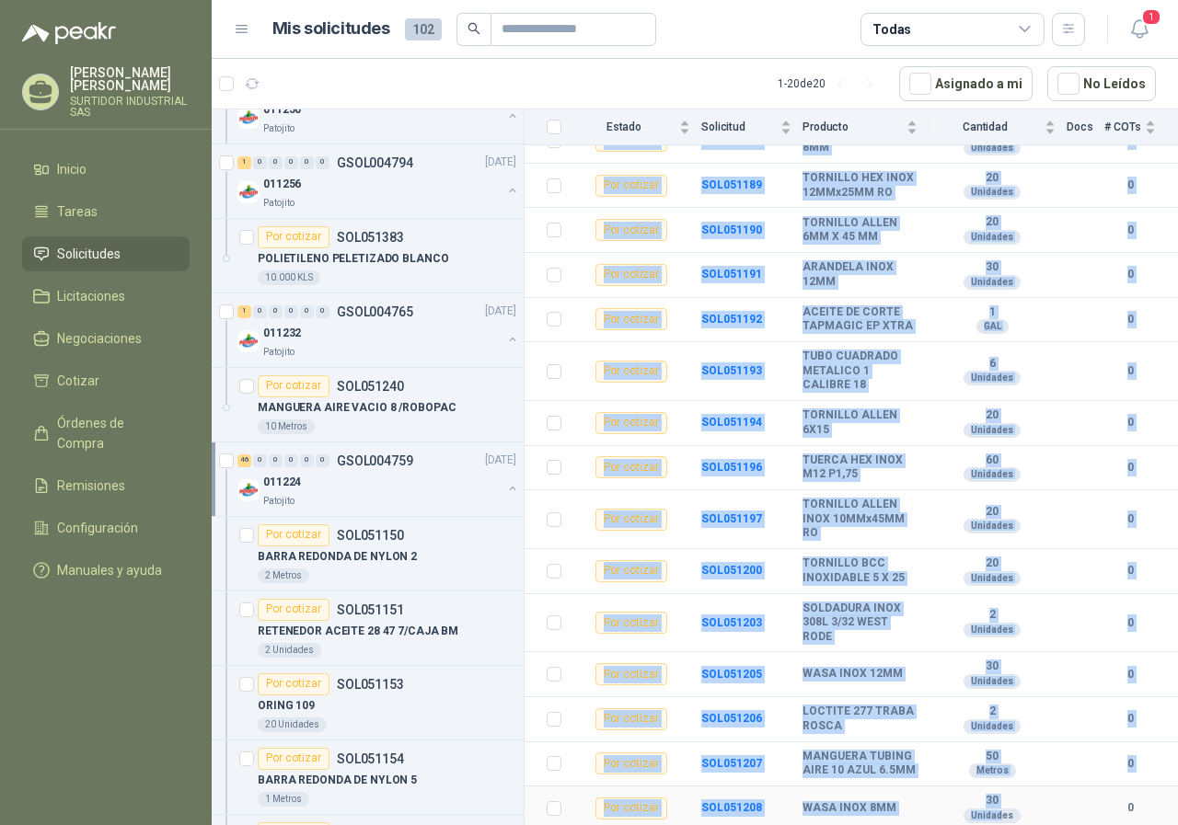
click at [999, 791] on td "30 Unidades" at bounding box center [998, 809] width 138 height 45
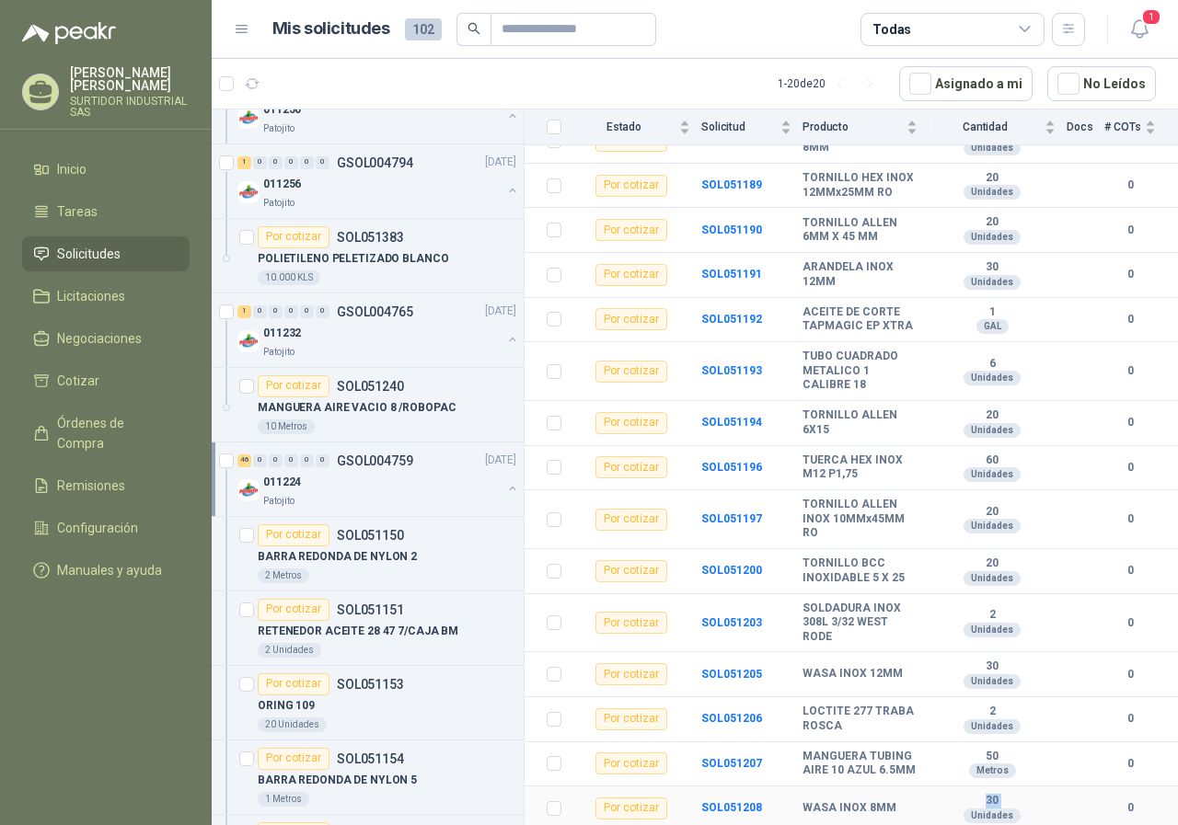
click at [999, 791] on td "30 Unidades" at bounding box center [998, 809] width 138 height 45
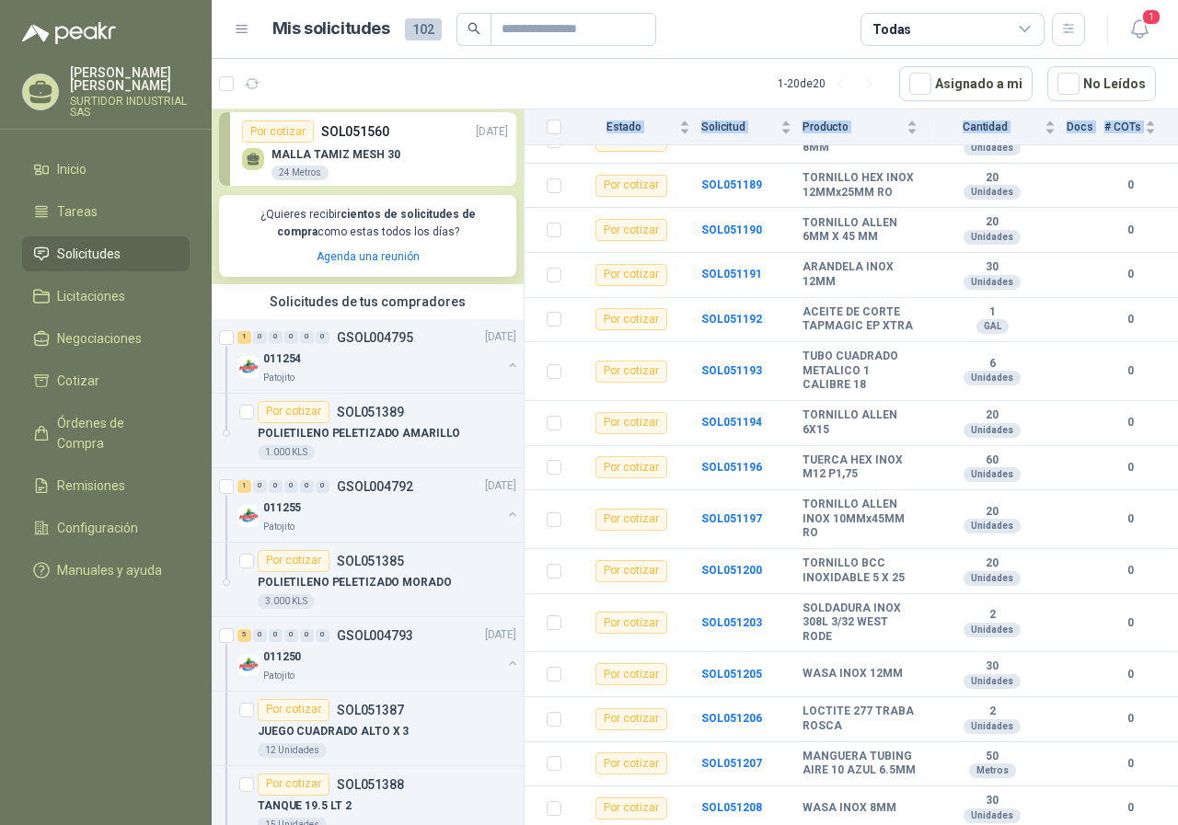
drag, startPoint x: 591, startPoint y: 386, endPoint x: 958, endPoint y: 861, distance: 601.0
click at [958, 825] on html "[PERSON_NAME] SURTIDOR INDUSTRIAL SAS Inicio Tareas Solicitudes Licitaciones Ne…" at bounding box center [589, 412] width 1178 height 825
copy table "Estado Solicitud Producto Cantidad Docs # COTs"
click at [598, 476] on td "Por cotizar" at bounding box center [636, 468] width 129 height 45
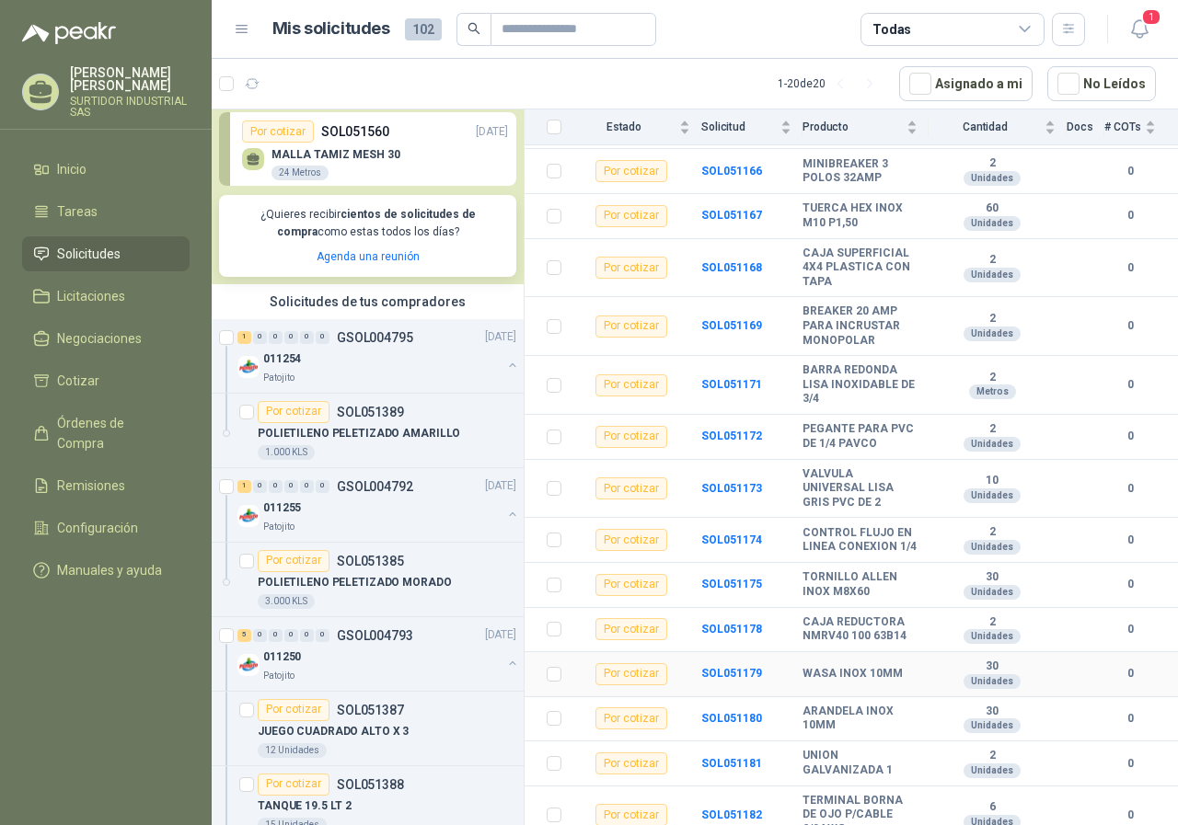
scroll to position [920, 0]
